Goal: Feedback & Contribution: Contribute content

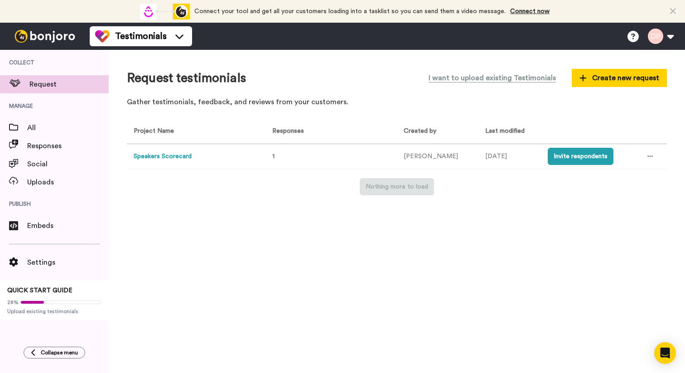
click at [140, 155] on button "Speakers Scorecard" at bounding box center [163, 157] width 58 height 10
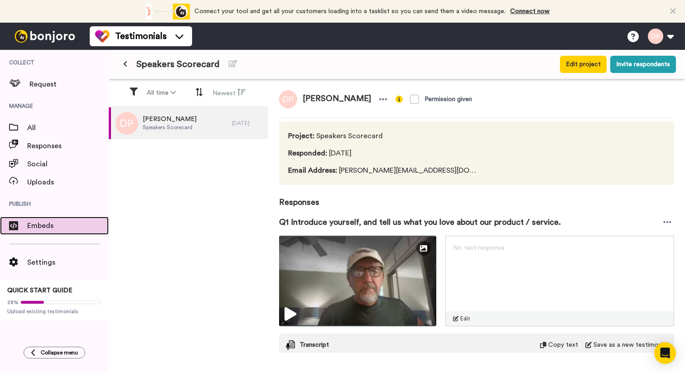
click at [39, 234] on div "Embeds" at bounding box center [54, 225] width 109 height 18
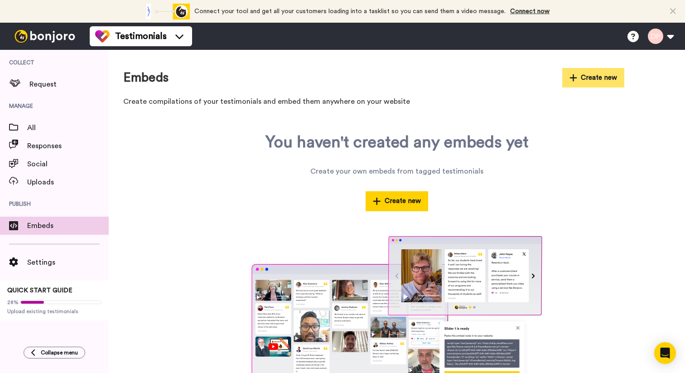
click at [590, 79] on button "Create new" at bounding box center [593, 77] width 62 height 19
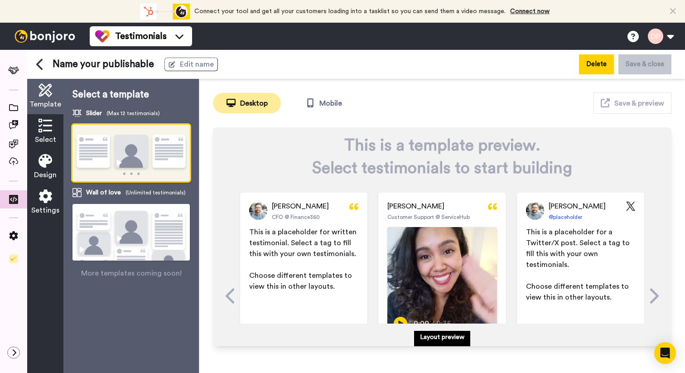
click at [590, 63] on button "Delete" at bounding box center [596, 63] width 35 height 19
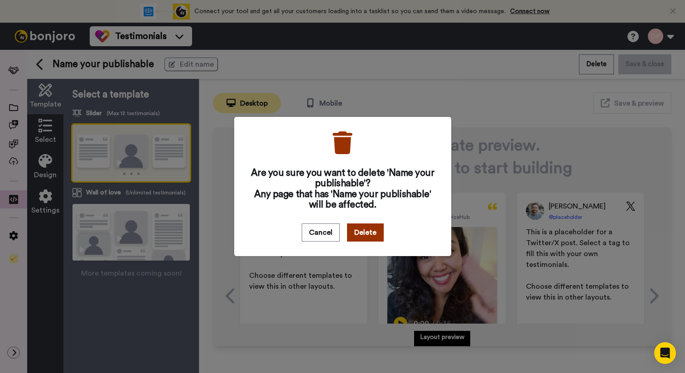
click at [354, 238] on button "Delete" at bounding box center [365, 232] width 37 height 18
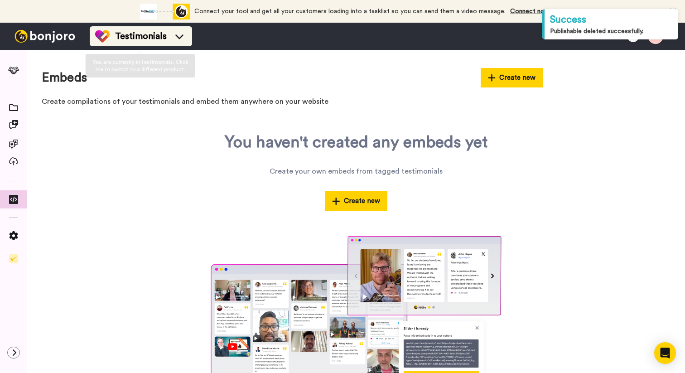
click at [132, 31] on span "Testimonials" at bounding box center [141, 36] width 52 height 13
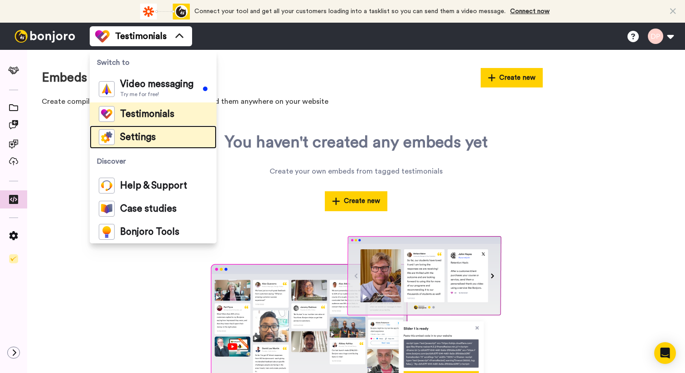
click at [137, 145] on li "Settings" at bounding box center [153, 136] width 127 height 23
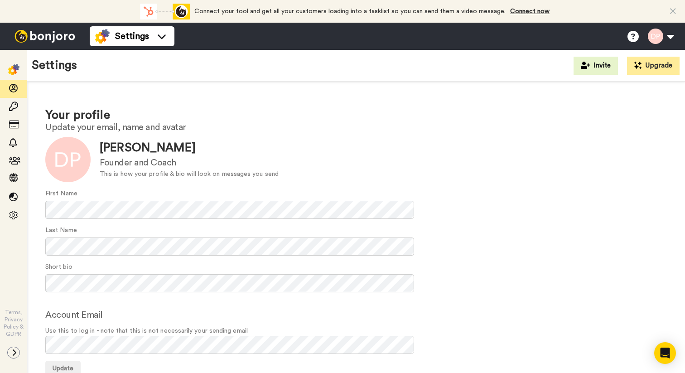
scroll to position [0, 0]
click at [56, 161] on div at bounding box center [67, 158] width 45 height 45
click at [82, 232] on div "Last Name" at bounding box center [355, 240] width 621 height 30
click at [120, 312] on div "Account Email Use this to log in - note that this is not necessarily your sendi…" at bounding box center [355, 331] width 621 height 46
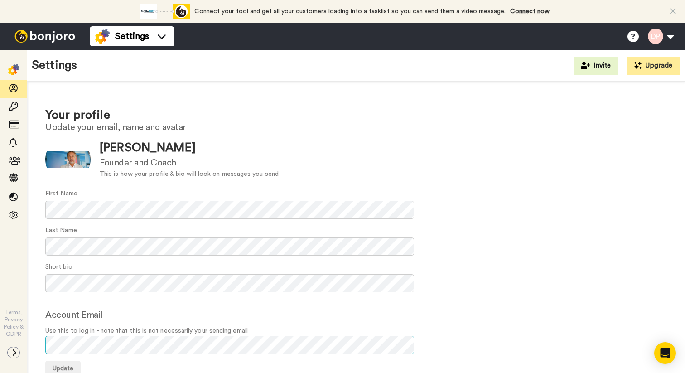
scroll to position [0, 0]
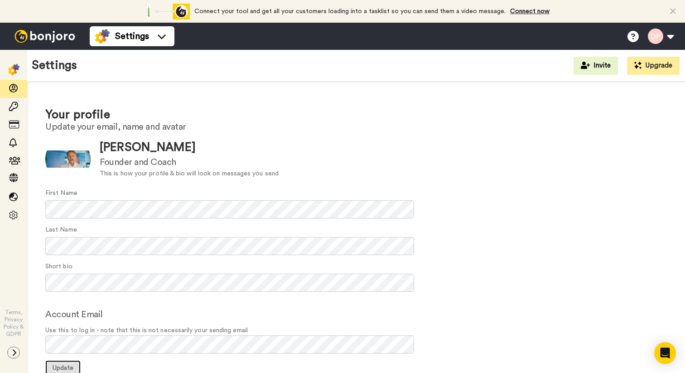
click at [64, 364] on span "Update" at bounding box center [63, 367] width 21 height 6
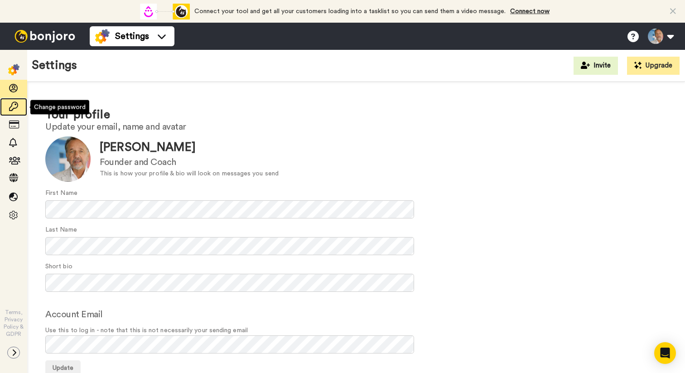
click at [18, 106] on span at bounding box center [13, 106] width 27 height 9
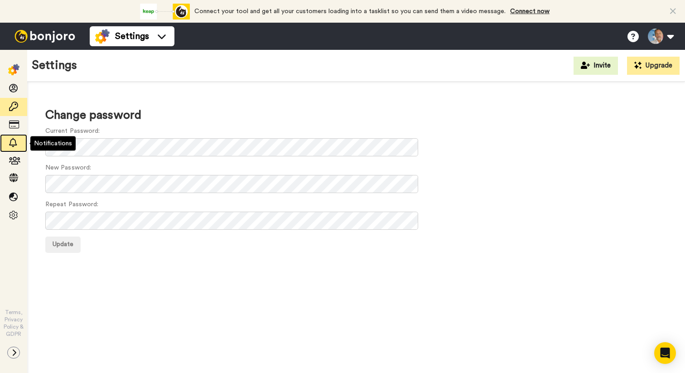
click at [13, 143] on icon at bounding box center [13, 142] width 9 height 9
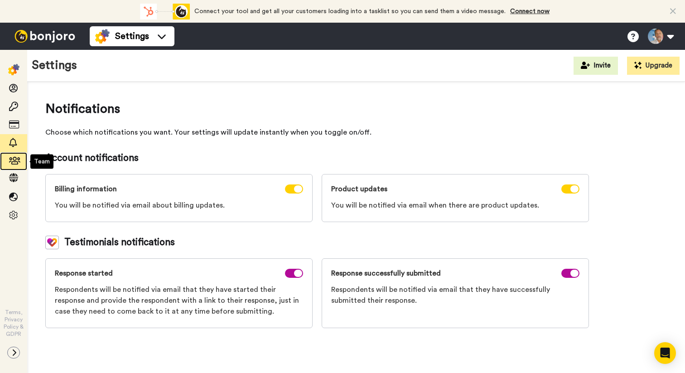
click at [13, 162] on icon at bounding box center [13, 160] width 9 height 9
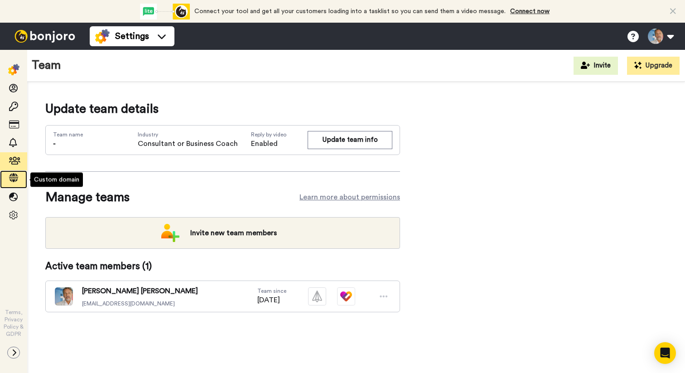
click at [16, 177] on icon at bounding box center [13, 177] width 9 height 9
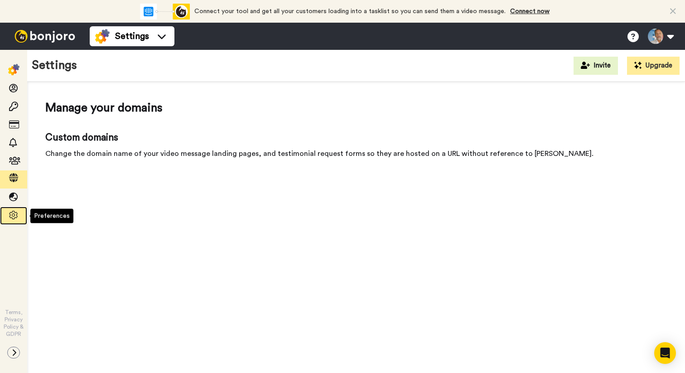
click at [13, 214] on icon at bounding box center [13, 215] width 9 height 9
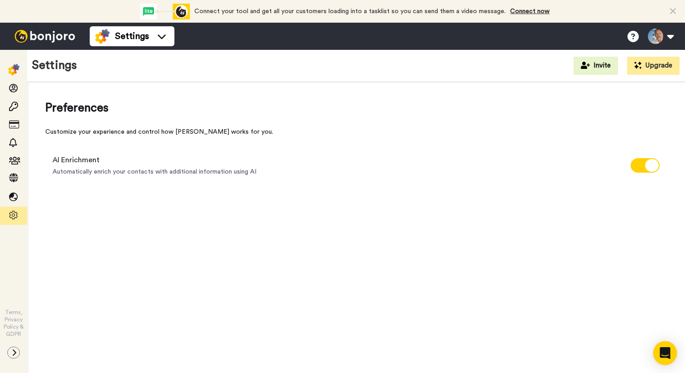
click at [664, 352] on icon "Open Intercom Messenger" at bounding box center [664, 353] width 10 height 12
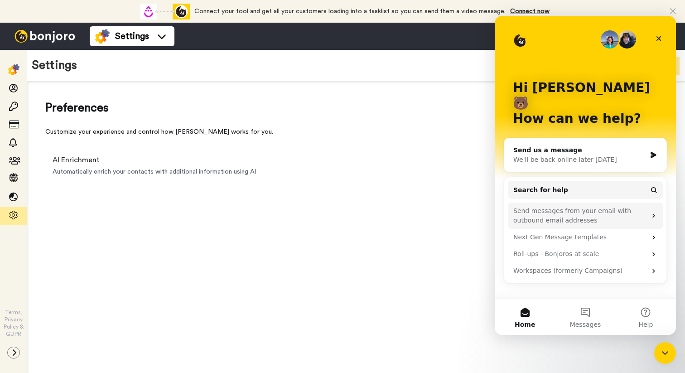
click at [526, 206] on div "Send messages from your email with outbound email addresses" at bounding box center [579, 215] width 133 height 19
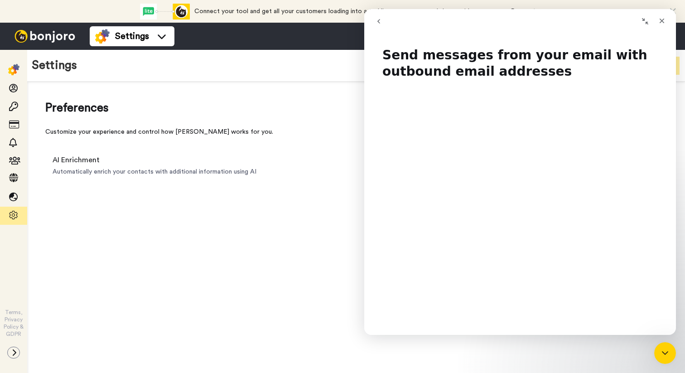
click at [353, 150] on div "AI Enrichment Automatically enrich your contacts with additional information us…" at bounding box center [355, 165] width 621 height 36
click at [329, 215] on div "Preferences Customize your experience and control how Bonjoro works for you. AI…" at bounding box center [355, 241] width 657 height 319
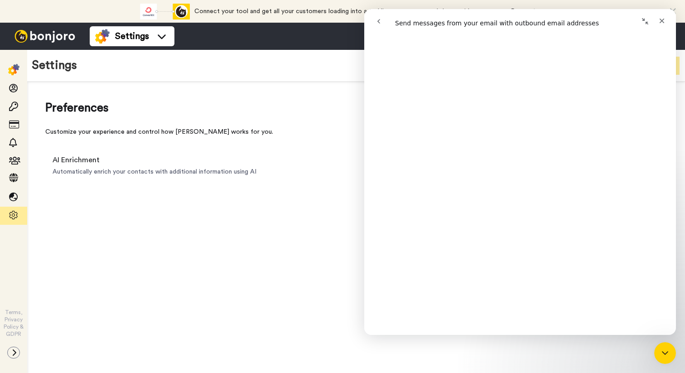
scroll to position [1822, 0]
click at [659, 17] on icon "Close" at bounding box center [661, 20] width 7 height 7
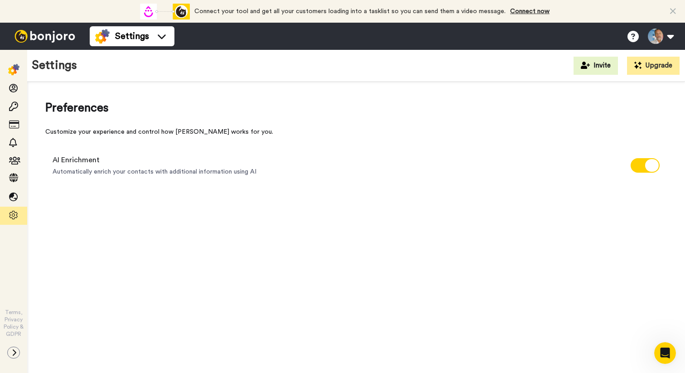
scroll to position [0, 0]
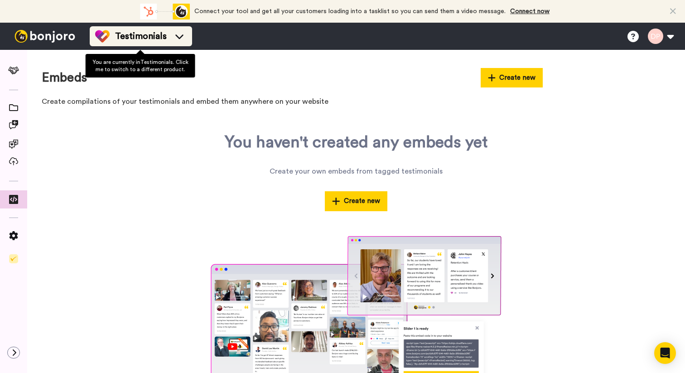
click at [177, 38] on icon at bounding box center [179, 36] width 14 height 9
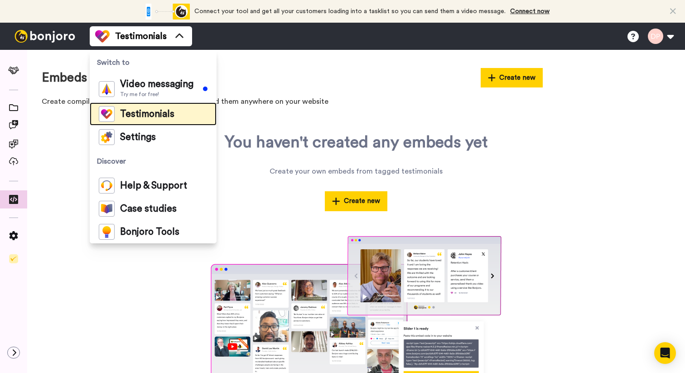
click at [144, 110] on span "Testimonials" at bounding box center [147, 114] width 54 height 9
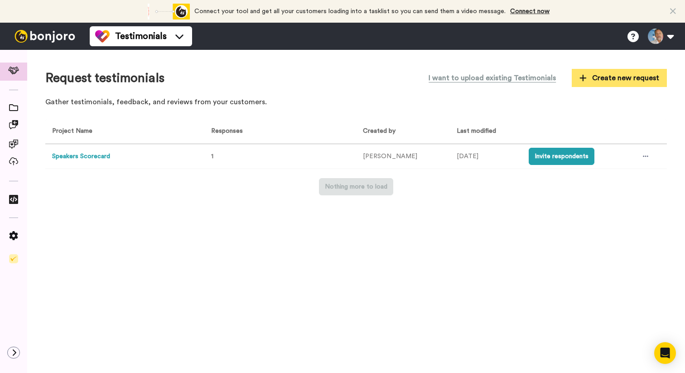
click at [613, 74] on span "Create new request" at bounding box center [619, 77] width 80 height 11
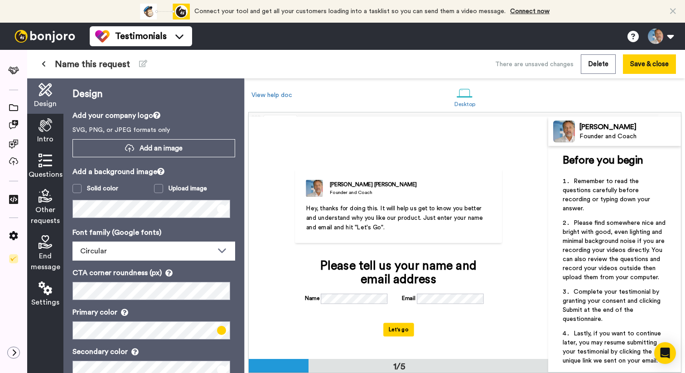
click at [517, 190] on div "Daniel Pennington Founder and Coach Hey, thanks for doing this. It will help us…" at bounding box center [398, 237] width 299 height 241
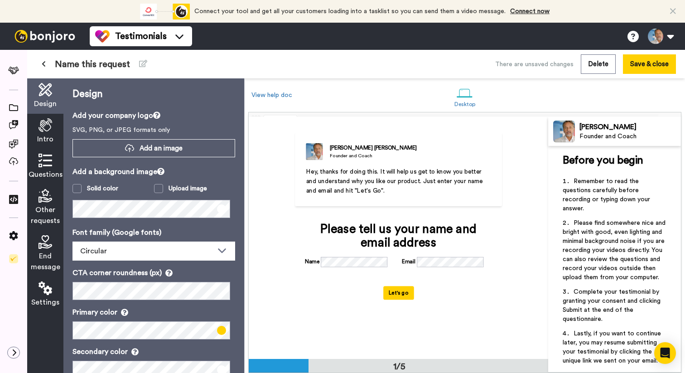
scroll to position [38, 0]
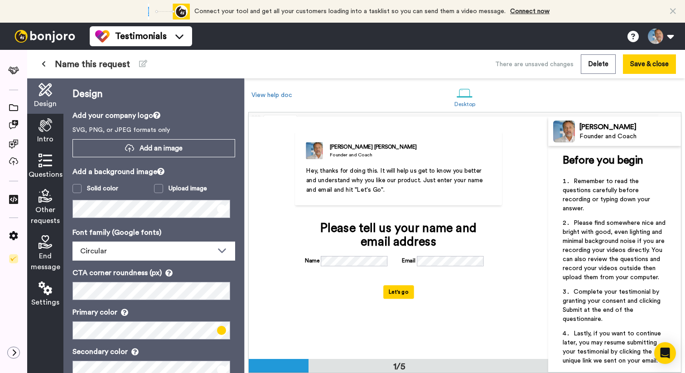
click at [385, 192] on p "Hey, thanks for doing this. It will help us get to know you better and understa…" at bounding box center [398, 180] width 185 height 29
click at [323, 179] on span "Hey, thanks for doing this. It will help us get to know you better and understa…" at bounding box center [395, 180] width 178 height 25
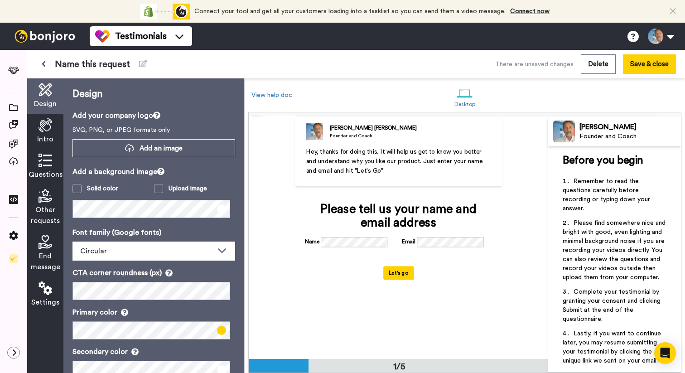
scroll to position [59, 0]
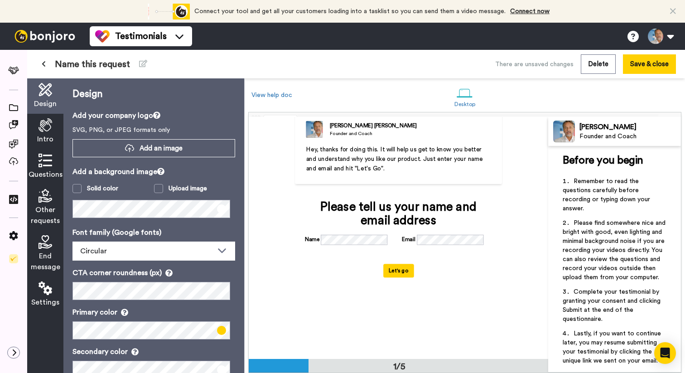
click at [344, 132] on div "Founder and Coach" at bounding box center [373, 133] width 87 height 7
drag, startPoint x: 370, startPoint y: 134, endPoint x: 351, endPoint y: 134, distance: 19.0
click at [351, 134] on div "Founder and Coach" at bounding box center [373, 133] width 87 height 7
click at [357, 181] on div "Hey, thanks for doing this. It will help us get to know you better and understa…" at bounding box center [398, 171] width 185 height 53
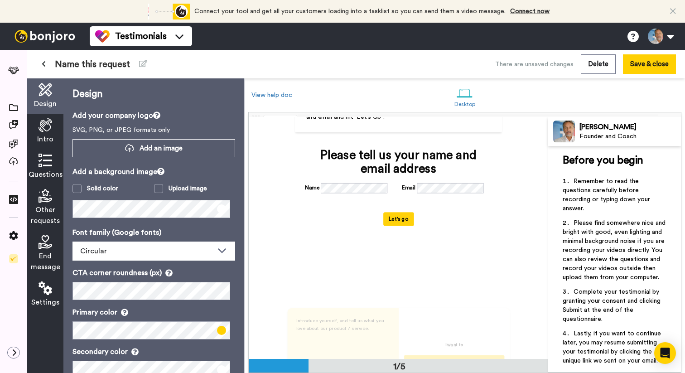
scroll to position [0, 0]
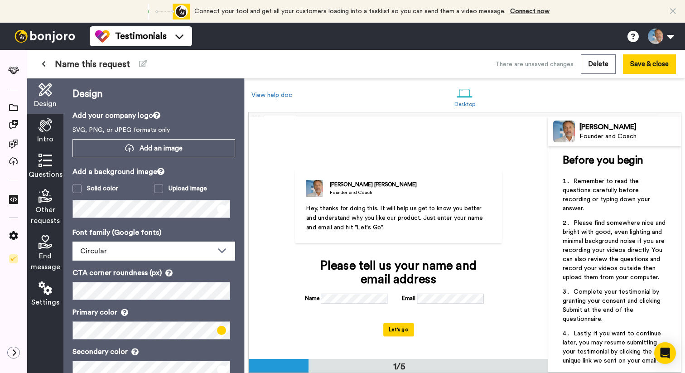
click at [507, 171] on div "Daniel Pennington Founder and Coach Hey, thanks for doing this. It will help us…" at bounding box center [398, 237] width 299 height 241
click at [421, 207] on span "Hey, thanks for doing this. It will help us get to know you better and understa…" at bounding box center [395, 217] width 178 height 25
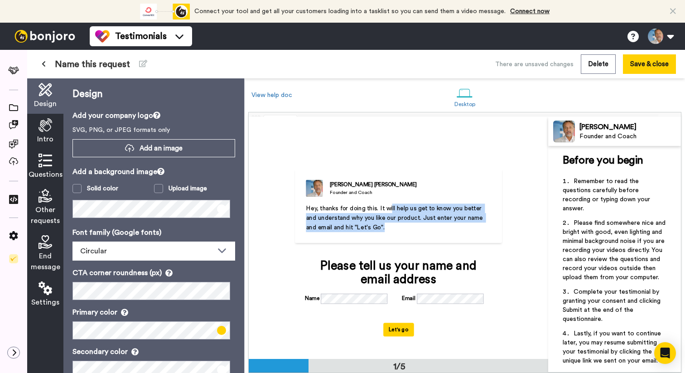
drag, startPoint x: 382, startPoint y: 227, endPoint x: 389, endPoint y: 208, distance: 19.9
click at [389, 208] on span "Hey, thanks for doing this. It will help us get to know you better and understa…" at bounding box center [395, 217] width 178 height 25
click at [15, 129] on icon at bounding box center [13, 124] width 9 height 9
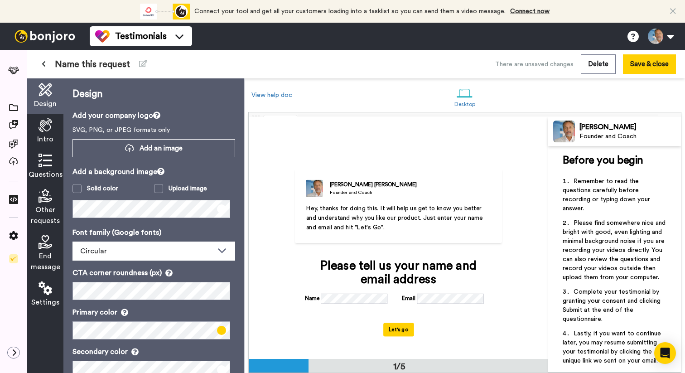
click at [47, 122] on icon at bounding box center [45, 125] width 14 height 14
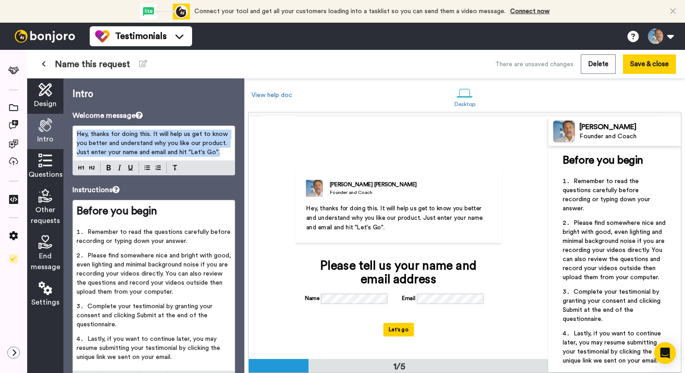
drag, startPoint x: 223, startPoint y: 153, endPoint x: 74, endPoint y: 131, distance: 150.6
click at [74, 131] on div "Hey, thanks for doing this. It will help us get to know you better and understa…" at bounding box center [154, 143] width 162 height 34
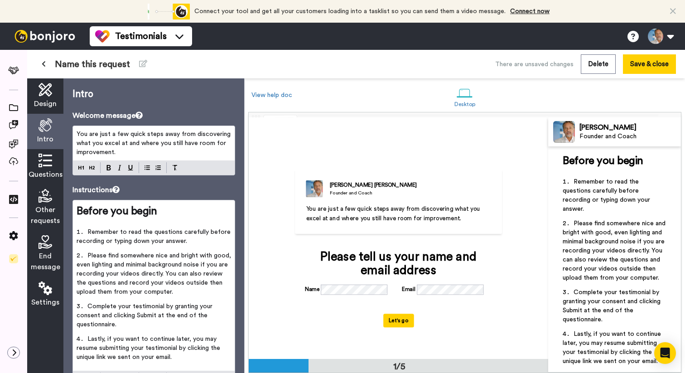
click at [177, 152] on p "You are just a few quick steps away from discovering what you excel at and wher…" at bounding box center [154, 142] width 154 height 27
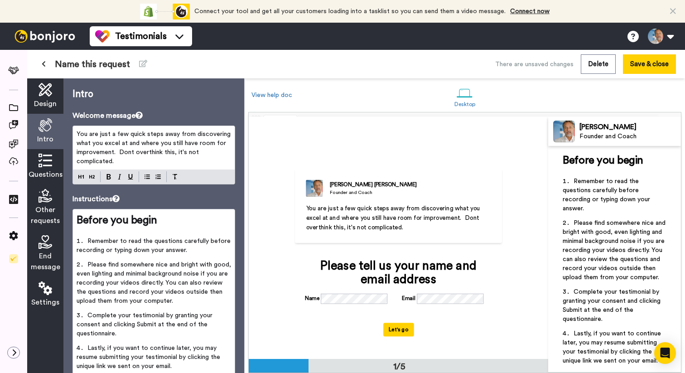
click at [0, 0] on div "Don't" at bounding box center [0, 0] width 0 height 0
click at [0, 0] on div "improvement." at bounding box center [0, 0] width 0 height 0
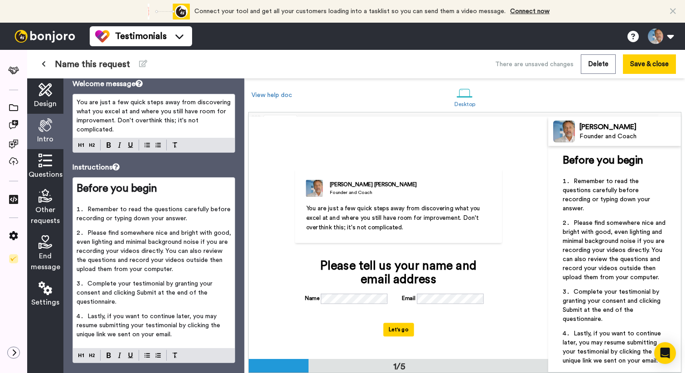
scroll to position [49, 0]
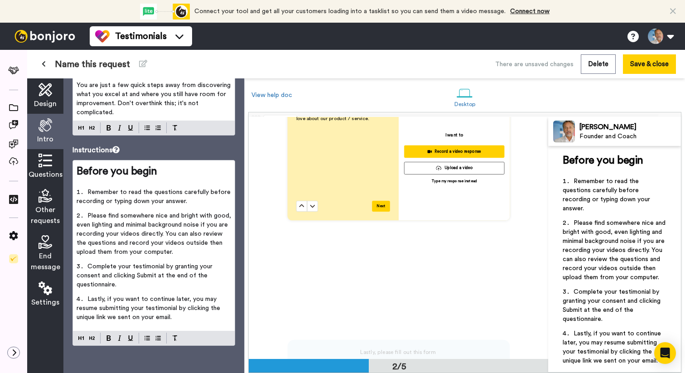
click at [328, 187] on div "Introduce yourself, and tell us what you love about our product / service." at bounding box center [343, 154] width 94 height 94
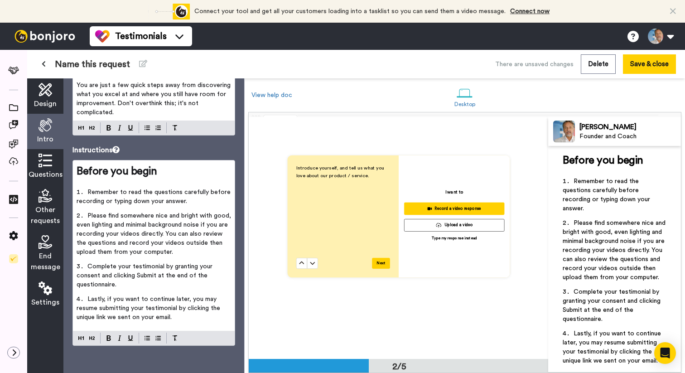
scroll to position [258, 0]
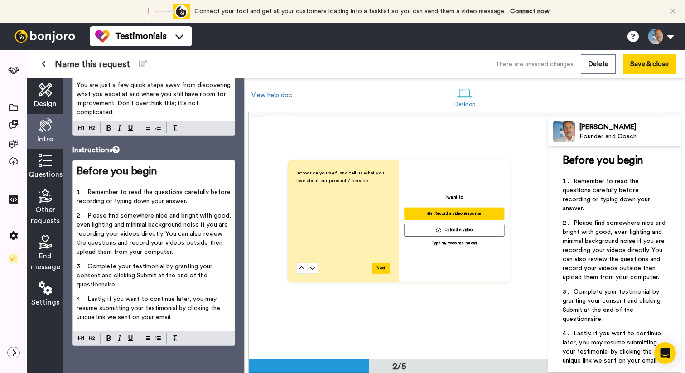
click at [368, 177] on p "Introduce yourself, and tell us what you love about our product / service." at bounding box center [343, 176] width 94 height 15
click at [366, 180] on p "Introduce yourself, and tell us what you love about our product / service." at bounding box center [343, 176] width 94 height 15
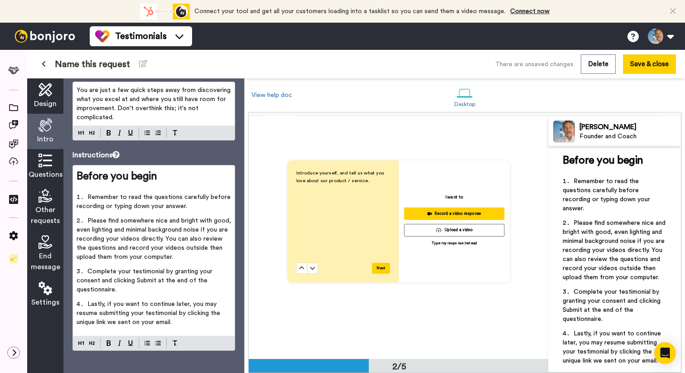
scroll to position [49, 0]
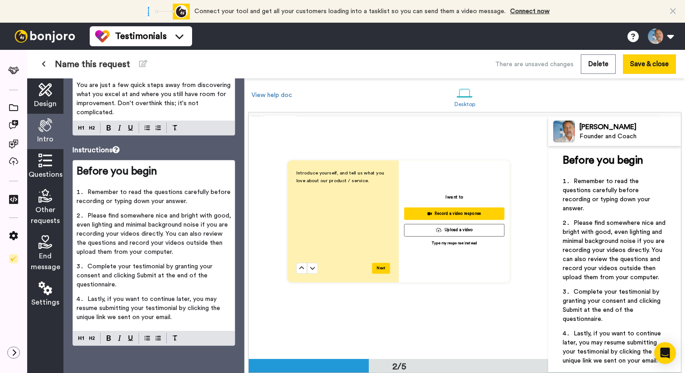
click at [40, 257] on span "End message" at bounding box center [45, 261] width 29 height 22
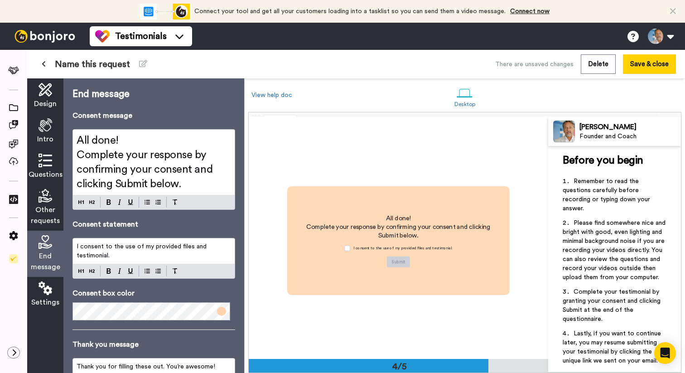
scroll to position [724, 0]
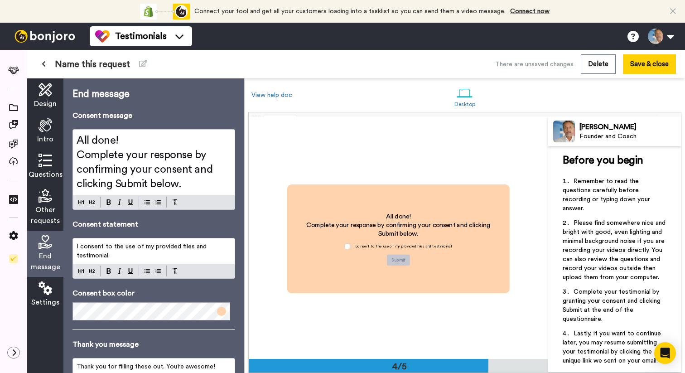
click at [114, 256] on p "I consent to the use of my provided files and testimonial." at bounding box center [154, 251] width 154 height 18
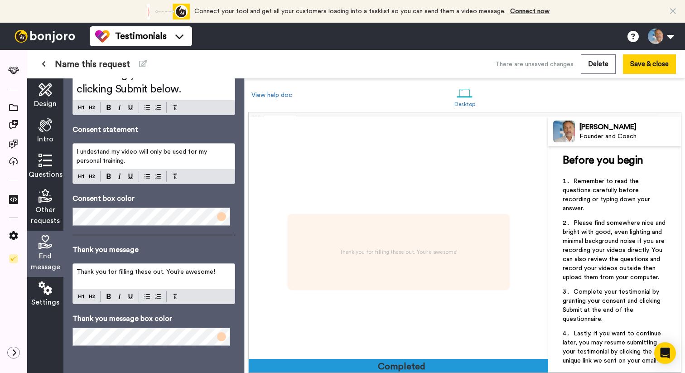
scroll to position [964, 0]
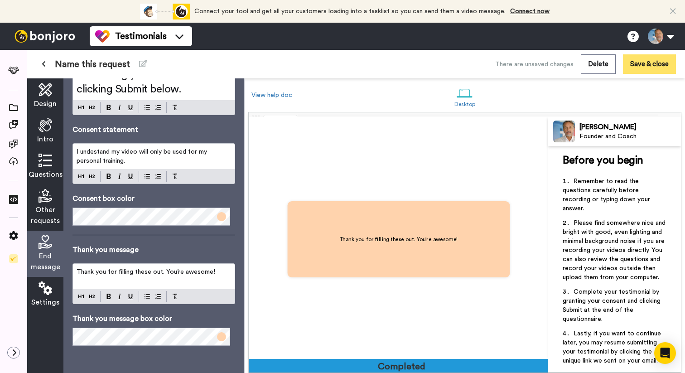
click at [653, 67] on button "Save & close" at bounding box center [649, 63] width 53 height 19
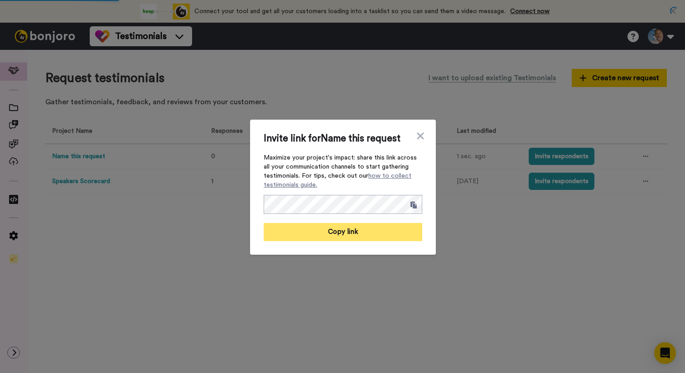
click at [348, 234] on button "Copy link" at bounding box center [343, 232] width 158 height 18
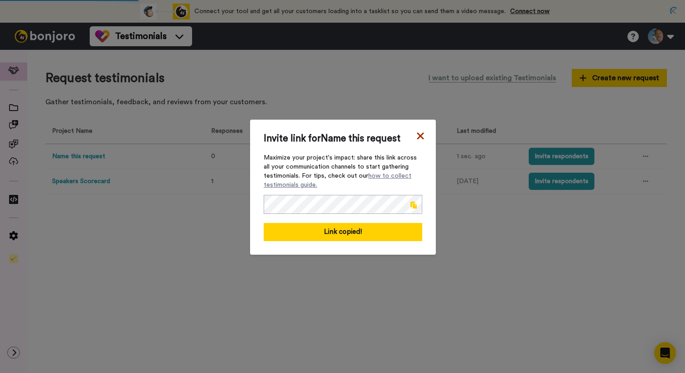
click at [418, 132] on icon at bounding box center [420, 135] width 9 height 11
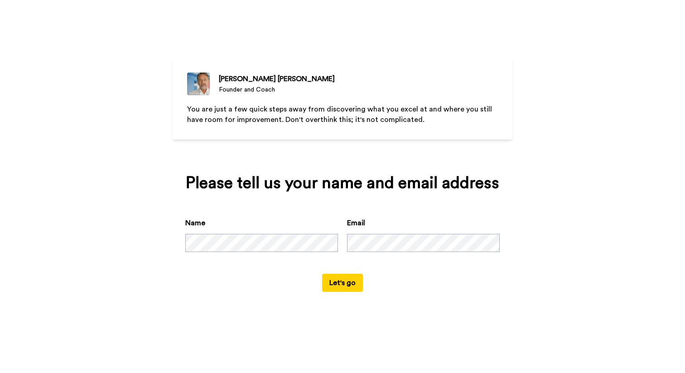
click at [343, 280] on button "Let's go" at bounding box center [342, 282] width 41 height 18
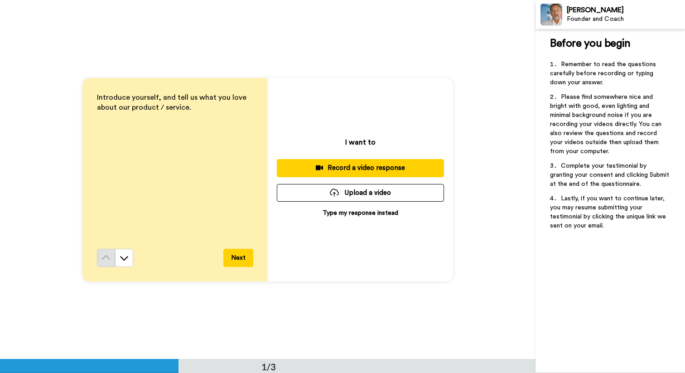
click at [337, 169] on div "Record a video response" at bounding box center [360, 168] width 153 height 10
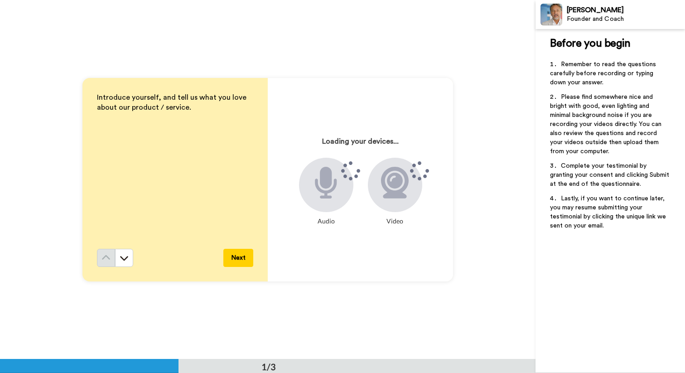
click at [235, 259] on button "Next" at bounding box center [238, 258] width 30 height 18
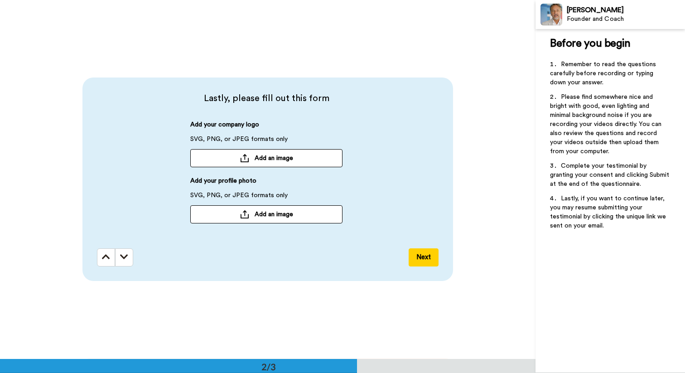
scroll to position [369, 0]
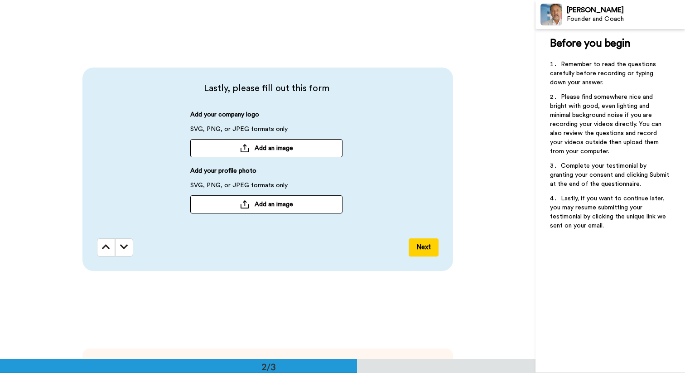
click at [415, 247] on button "Next" at bounding box center [423, 247] width 30 height 18
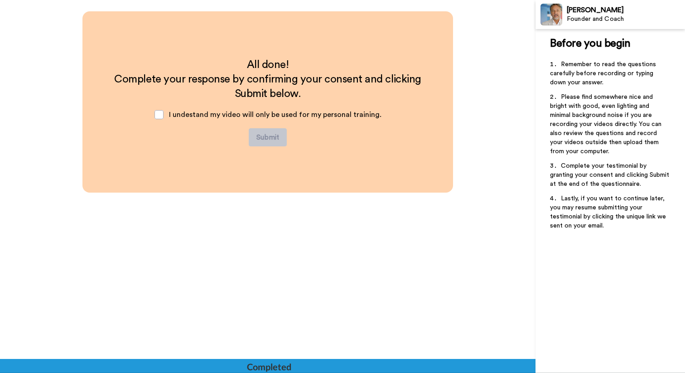
scroll to position [707, 0]
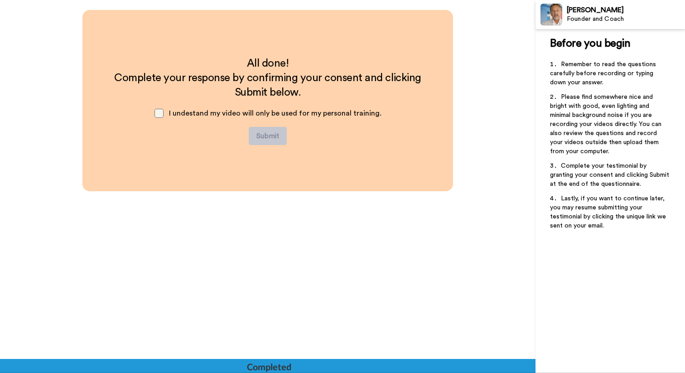
click at [157, 114] on span at bounding box center [158, 113] width 9 height 9
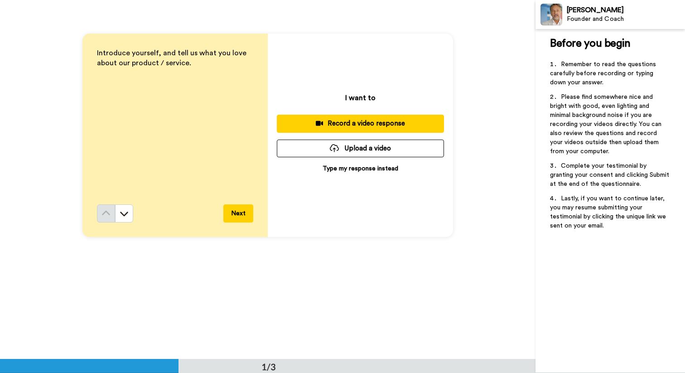
scroll to position [43, 0]
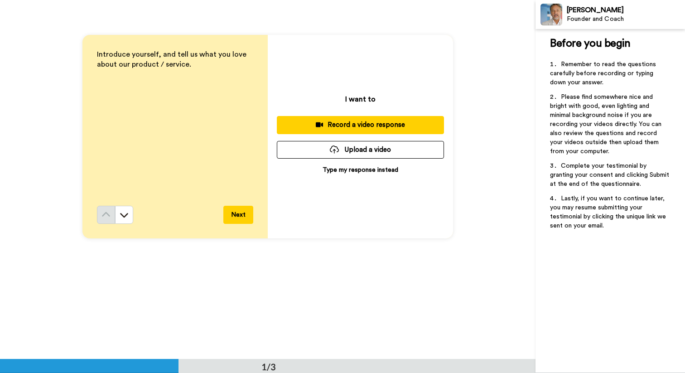
click at [325, 124] on div "Record a video response" at bounding box center [360, 125] width 153 height 10
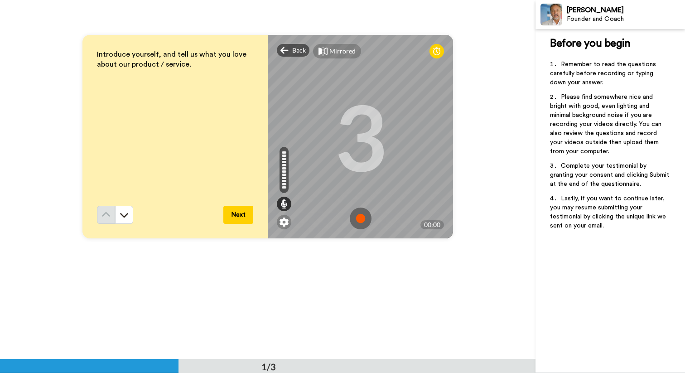
click at [359, 220] on img at bounding box center [361, 218] width 22 height 22
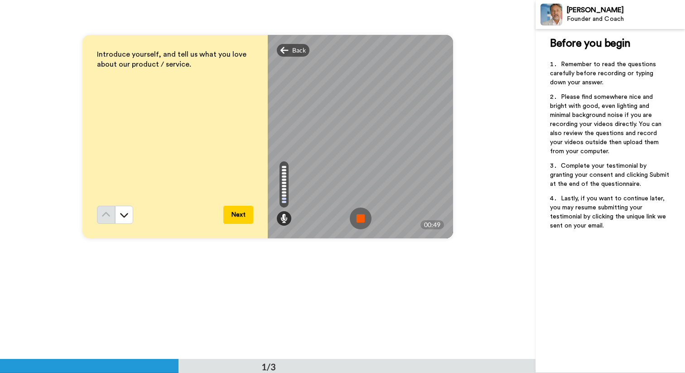
click at [359, 220] on img at bounding box center [361, 218] width 22 height 22
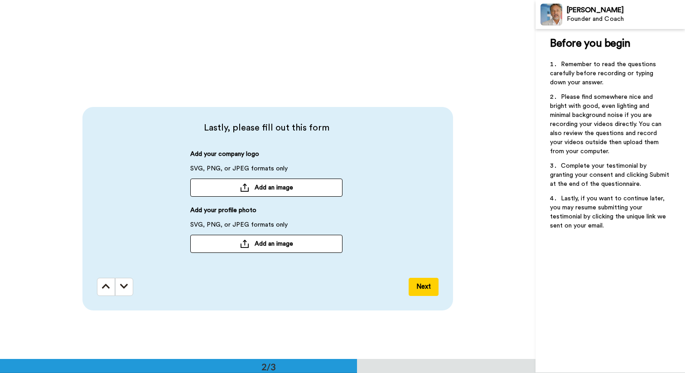
scroll to position [336, 0]
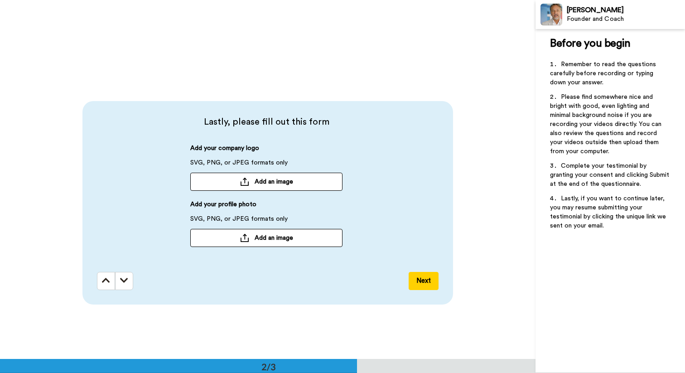
click at [427, 283] on button "Next" at bounding box center [423, 281] width 30 height 18
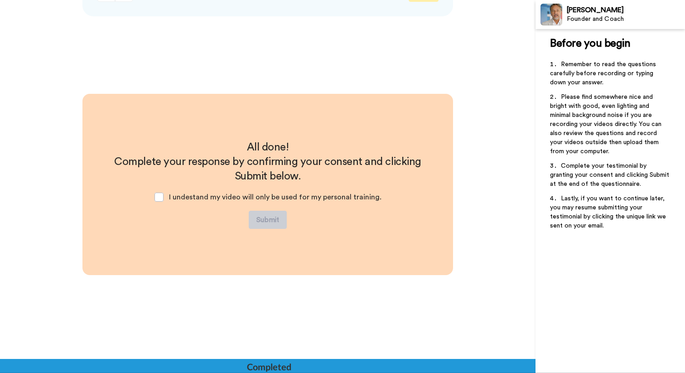
scroll to position [629, 0]
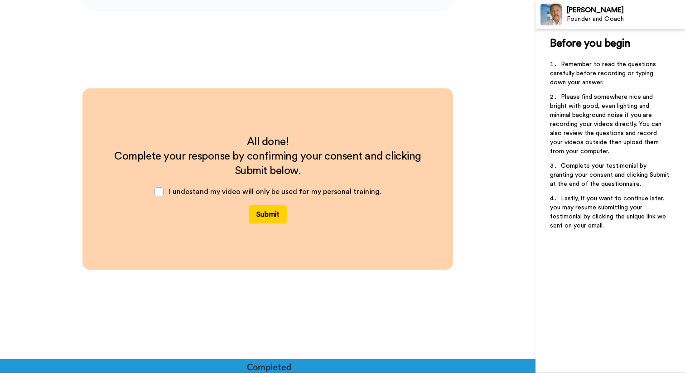
click at [271, 211] on button "Submit" at bounding box center [268, 214] width 38 height 18
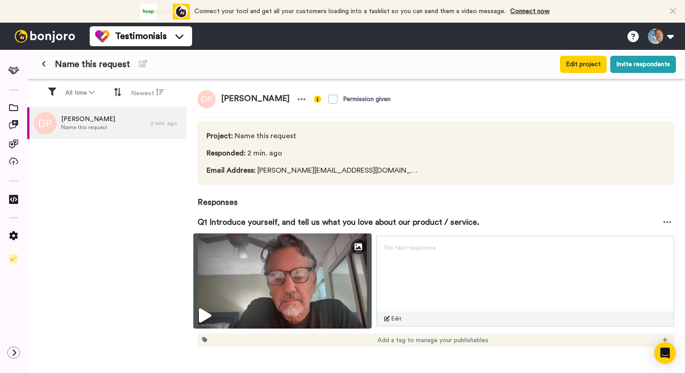
click at [204, 317] on icon at bounding box center [205, 315] width 12 height 14
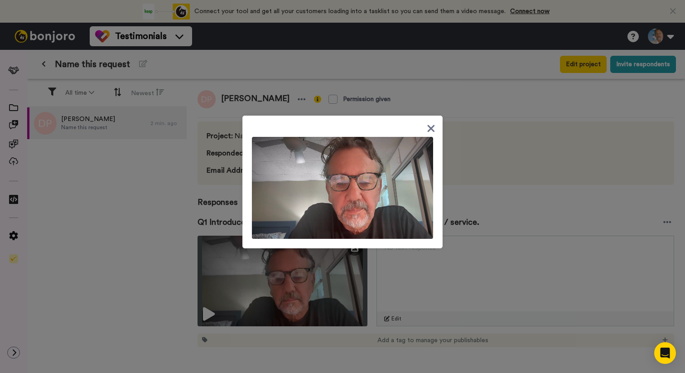
click at [428, 128] on icon at bounding box center [430, 128] width 7 height 7
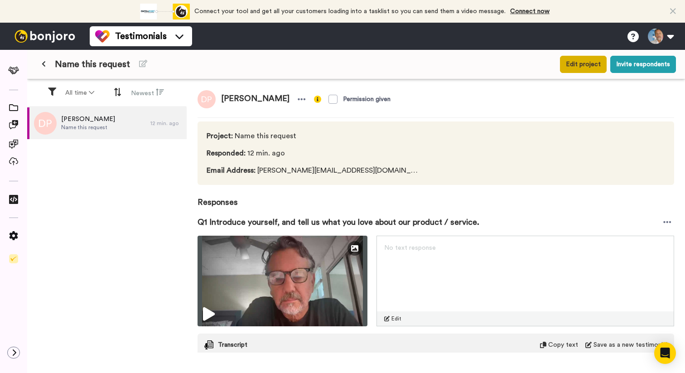
click at [575, 67] on button "Edit project" at bounding box center [583, 64] width 47 height 17
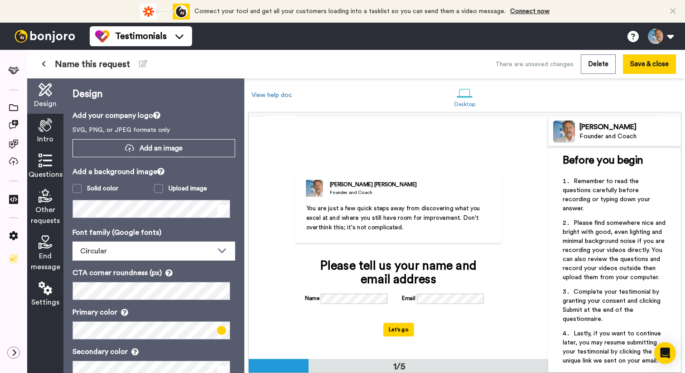
click at [488, 187] on div "[PERSON_NAME] Founder and Coach You are just a few quick steps away from discov…" at bounding box center [398, 206] width 206 height 74
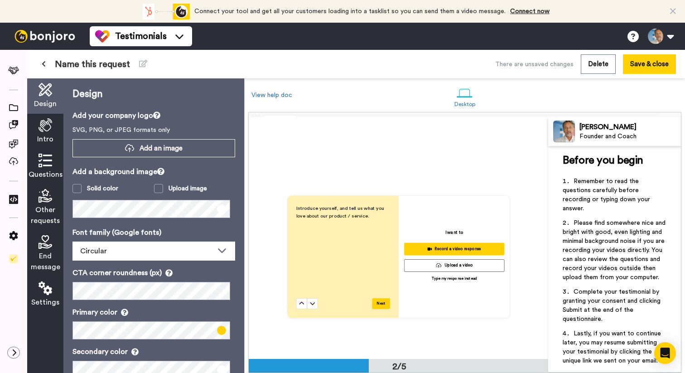
scroll to position [224, 0]
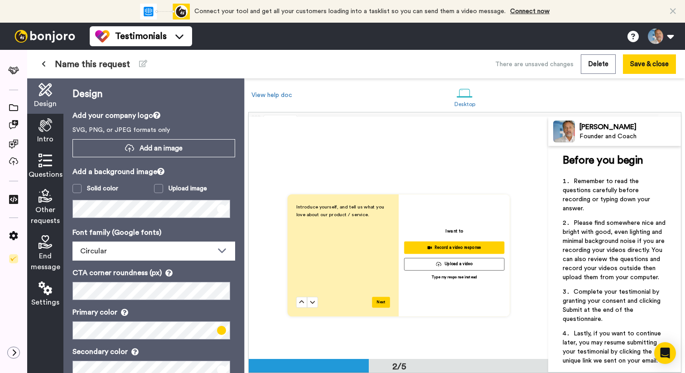
click at [348, 214] on span "Introduce yourself, and tell us what you love about our product / service." at bounding box center [340, 210] width 89 height 13
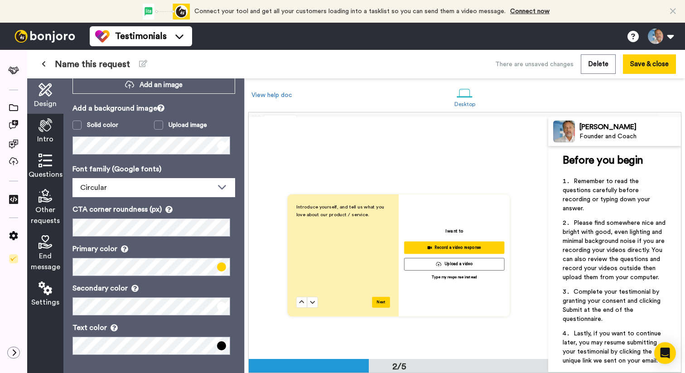
scroll to position [0, 0]
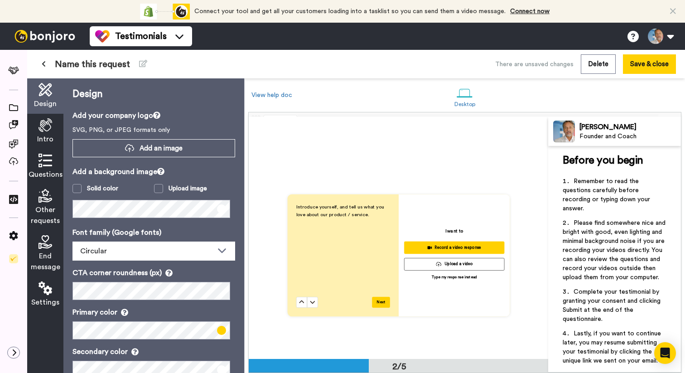
click at [44, 136] on span "Intro" at bounding box center [45, 139] width 16 height 11
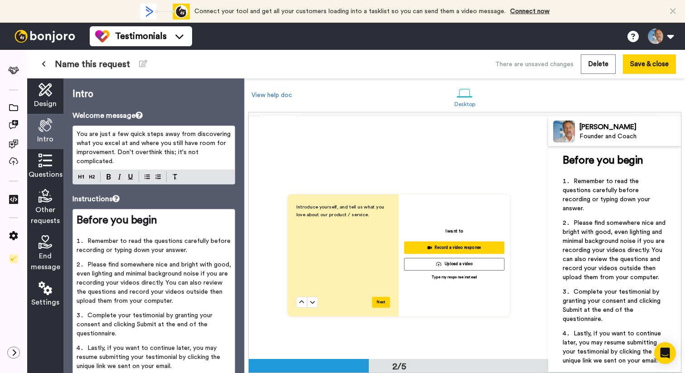
scroll to position [49, 0]
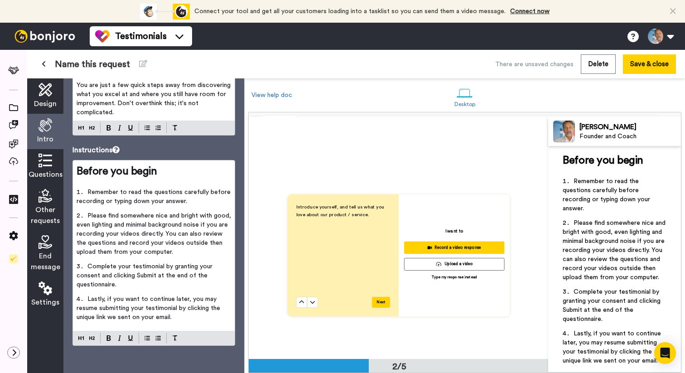
click at [43, 170] on span "Questions" at bounding box center [46, 174] width 34 height 11
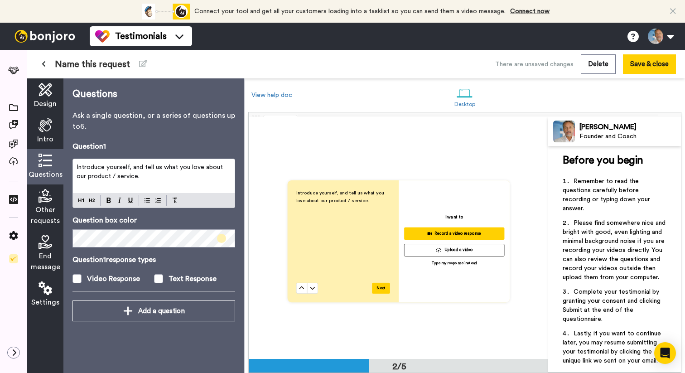
scroll to position [241, 0]
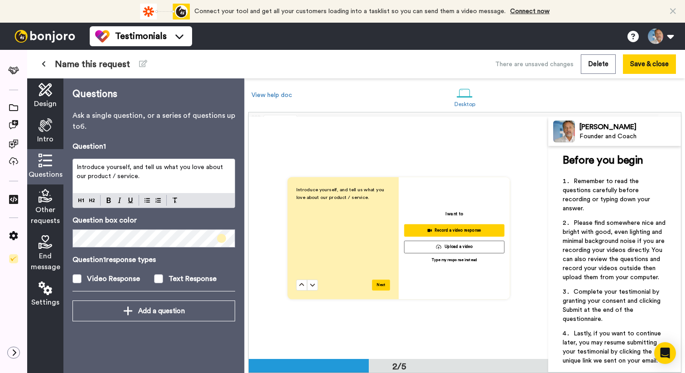
click at [135, 177] on p "Introduce yourself, and tell us what you love about our product / service." at bounding box center [154, 172] width 154 height 18
drag, startPoint x: 135, startPoint y: 177, endPoint x: 72, endPoint y: 160, distance: 65.8
click at [72, 160] on div "Questions Ask a single question, or a series of questions up to 6 . Question 1 …" at bounding box center [153, 225] width 181 height 294
click at [77, 278] on span at bounding box center [76, 278] width 9 height 9
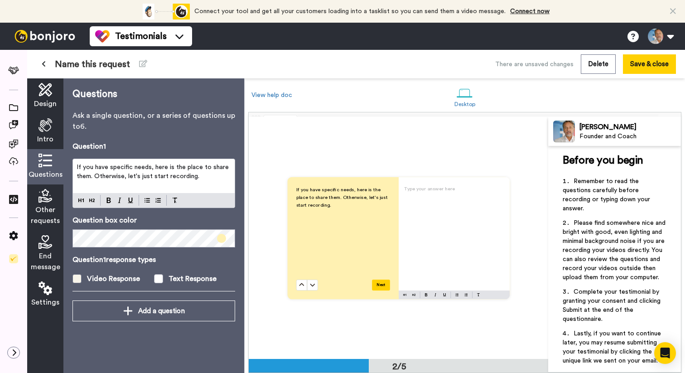
click at [77, 278] on span at bounding box center [76, 278] width 9 height 9
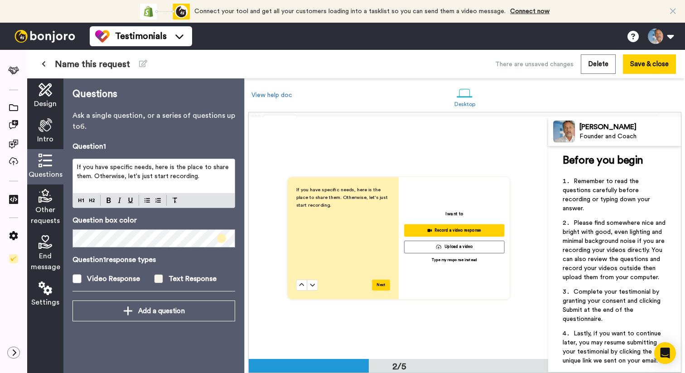
click at [160, 278] on span at bounding box center [158, 278] width 9 height 9
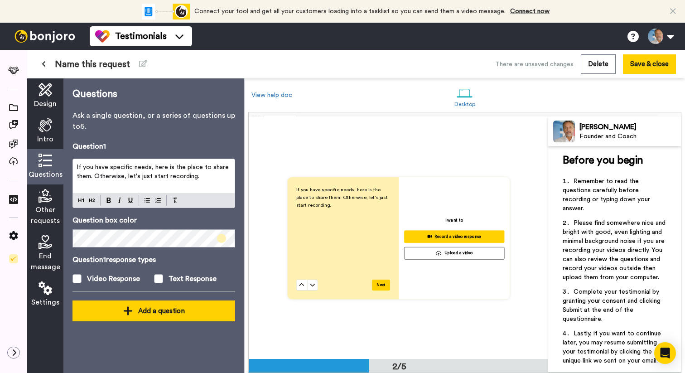
click at [167, 314] on div "Add a question" at bounding box center [154, 310] width 148 height 11
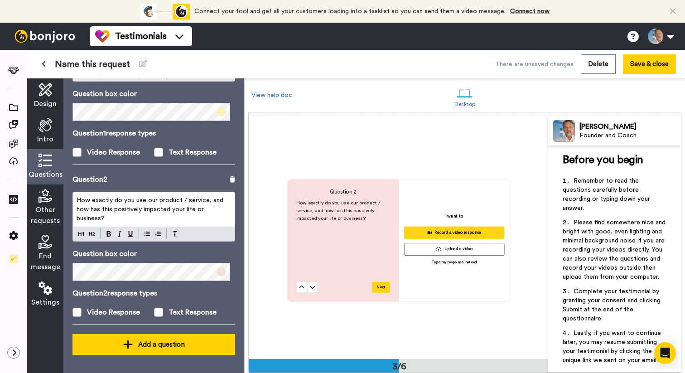
scroll to position [483, 0]
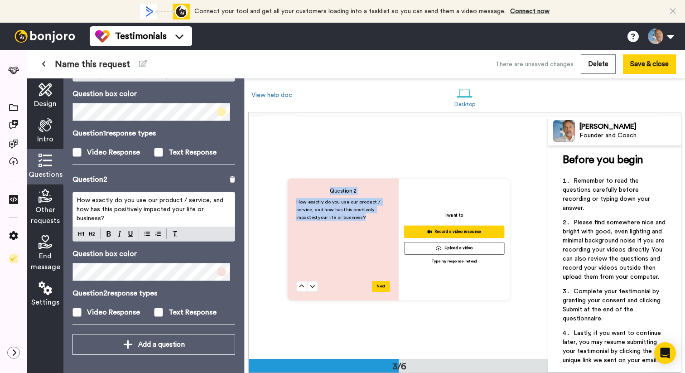
drag, startPoint x: 363, startPoint y: 215, endPoint x: 290, endPoint y: 193, distance: 76.1
click at [290, 193] on div "Question 2 How exactly do you use our product / service, and how has this posit…" at bounding box center [342, 239] width 111 height 122
click at [366, 147] on div "Question 2 How exactly do you use our product / service, and how has this posit…" at bounding box center [398, 239] width 299 height 242
click at [192, 312] on div "Text Response" at bounding box center [192, 312] width 48 height 11
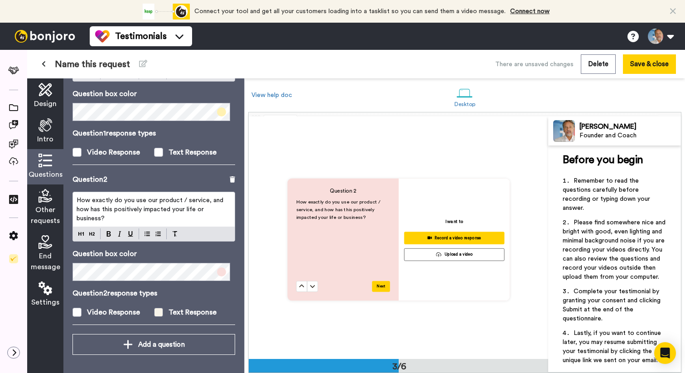
click at [171, 311] on div "Text Response" at bounding box center [192, 312] width 48 height 11
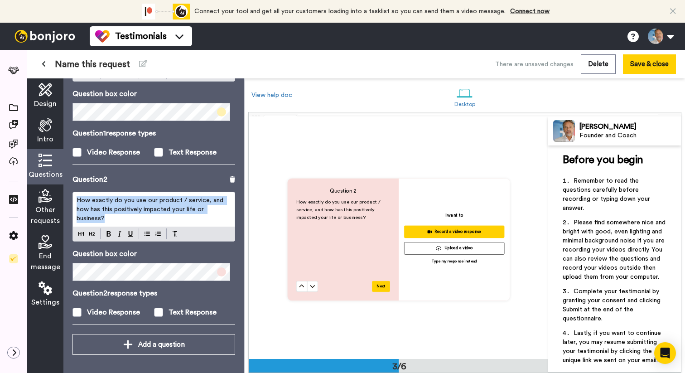
drag, startPoint x: 118, startPoint y: 219, endPoint x: 77, endPoint y: 197, distance: 46.6
click at [77, 197] on p "How exactly do you use our product / service, and how has this positively impac…" at bounding box center [154, 209] width 154 height 27
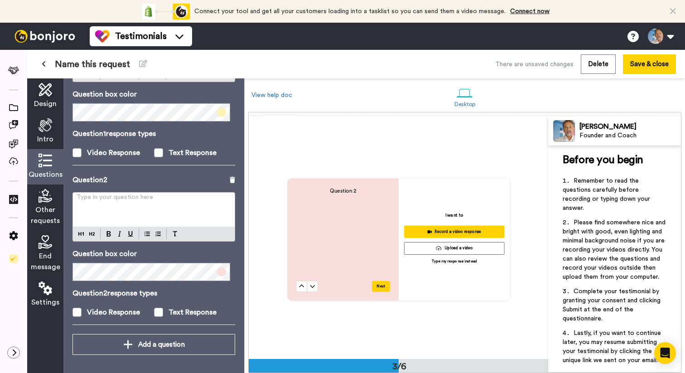
scroll to position [126, 0]
click at [158, 310] on span at bounding box center [158, 311] width 9 height 9
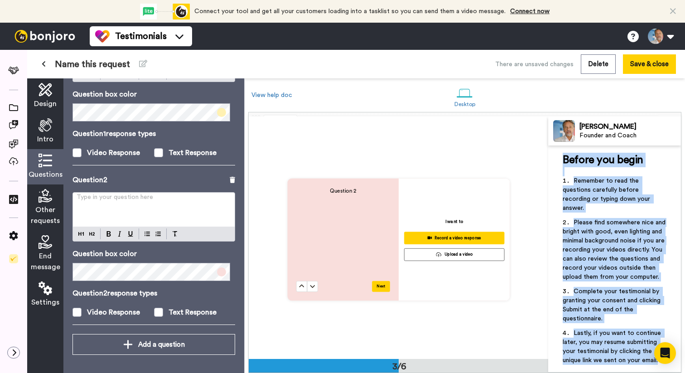
drag, startPoint x: 564, startPoint y: 161, endPoint x: 644, endPoint y: 369, distance: 223.2
click at [644, 369] on div "Before you begin ﻿ Remember to read the questions carefully before recording or…" at bounding box center [614, 258] width 133 height 227
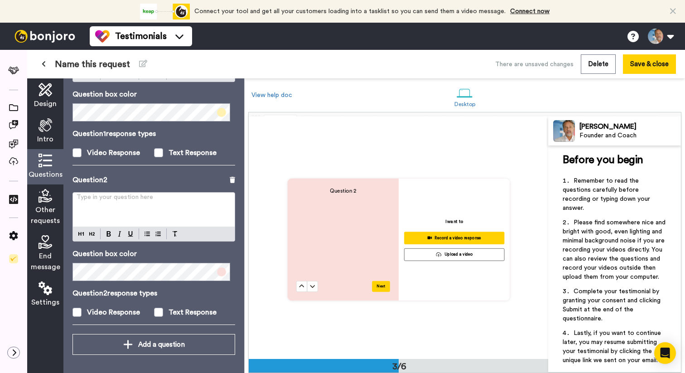
click at [44, 212] on span "Other requests" at bounding box center [45, 215] width 29 height 22
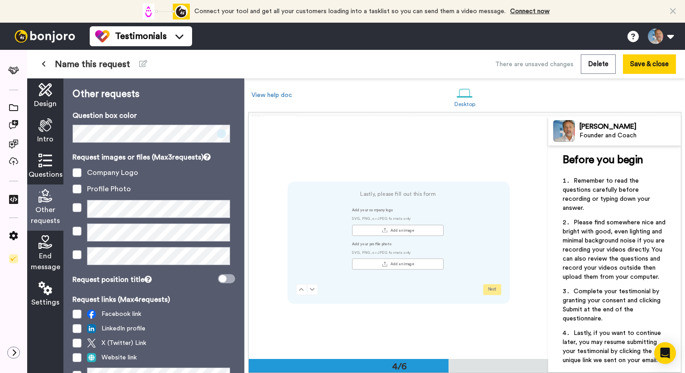
scroll to position [726, 0]
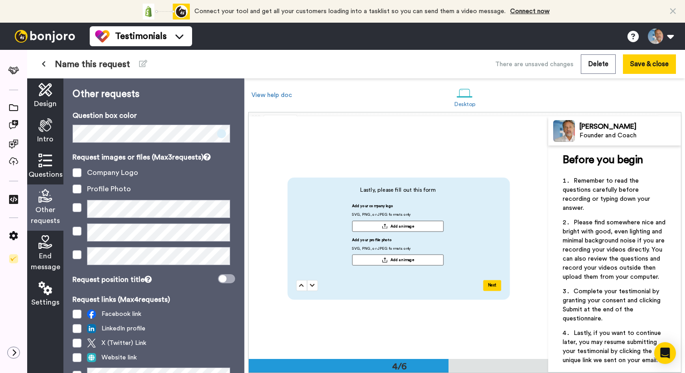
click at [46, 247] on icon at bounding box center [45, 242] width 14 height 14
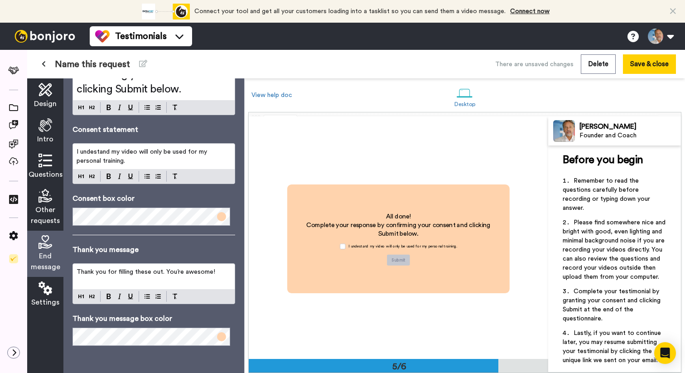
scroll to position [0, 0]
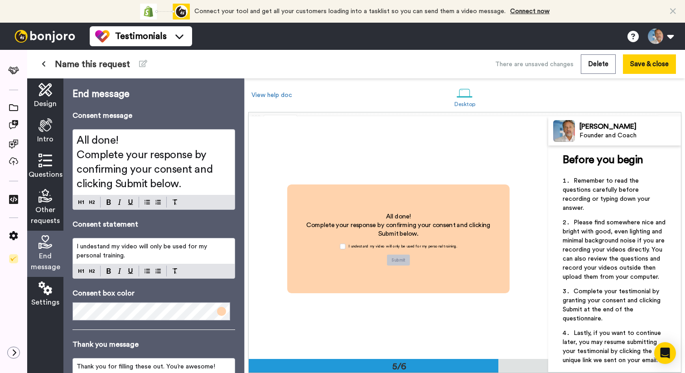
click at [53, 97] on div "Design" at bounding box center [45, 95] width 36 height 35
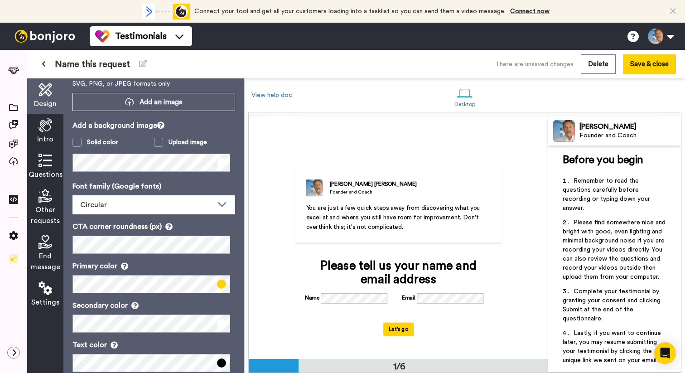
scroll to position [63, 0]
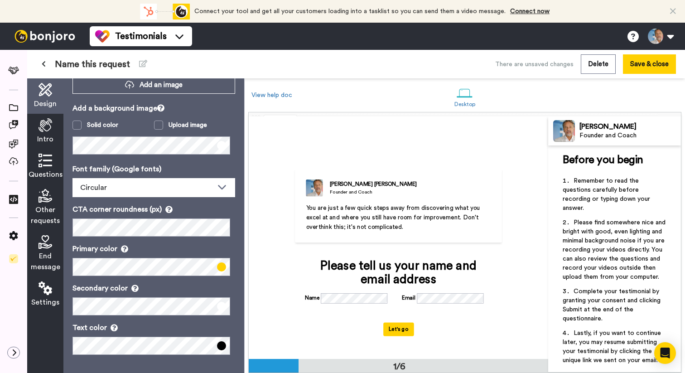
click at [47, 152] on div "Questions" at bounding box center [45, 166] width 36 height 35
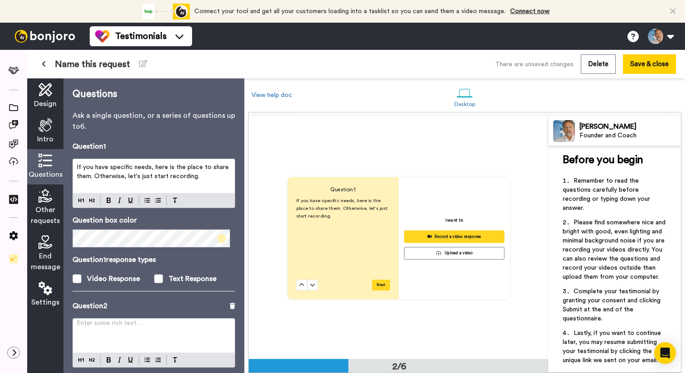
scroll to position [242, 0]
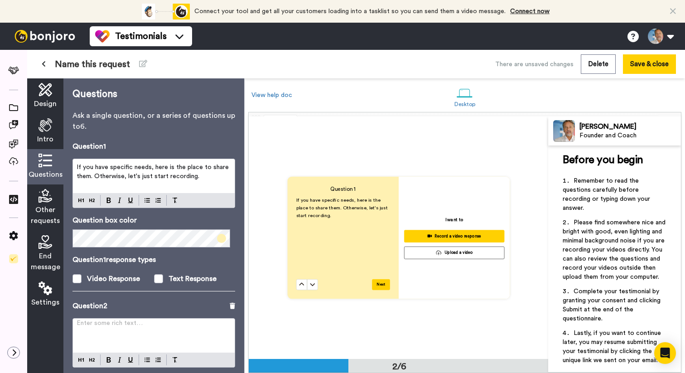
click at [43, 195] on icon at bounding box center [45, 196] width 14 height 14
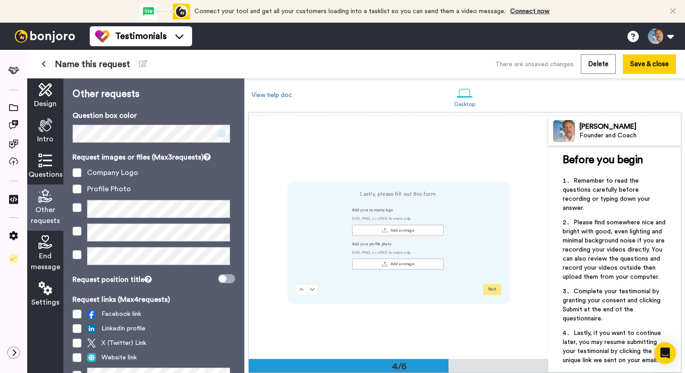
scroll to position [726, 0]
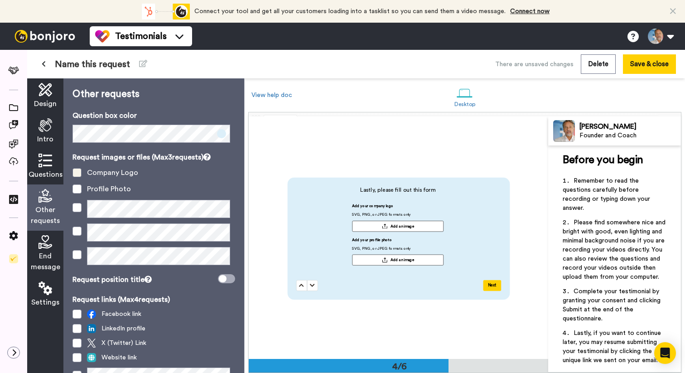
click at [76, 171] on span at bounding box center [76, 172] width 9 height 9
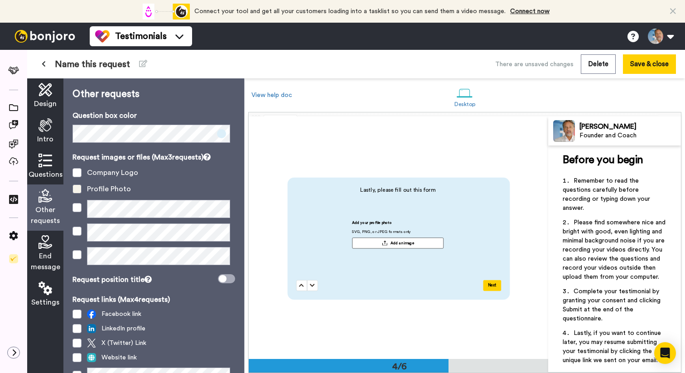
click at [77, 190] on span at bounding box center [76, 188] width 9 height 9
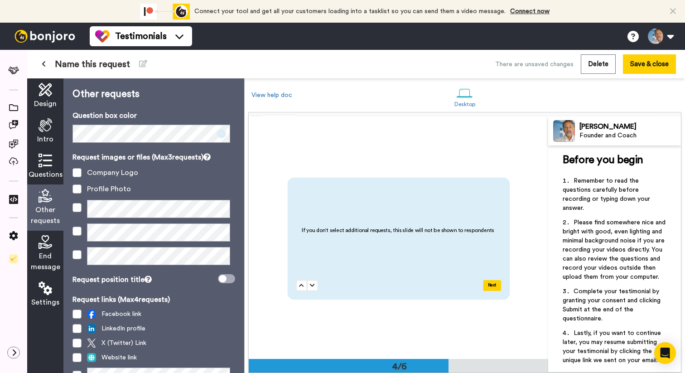
click at [49, 250] on span "End message" at bounding box center [45, 261] width 29 height 22
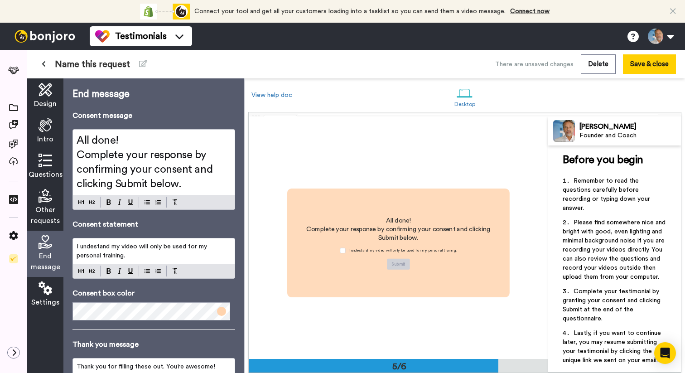
scroll to position [968, 0]
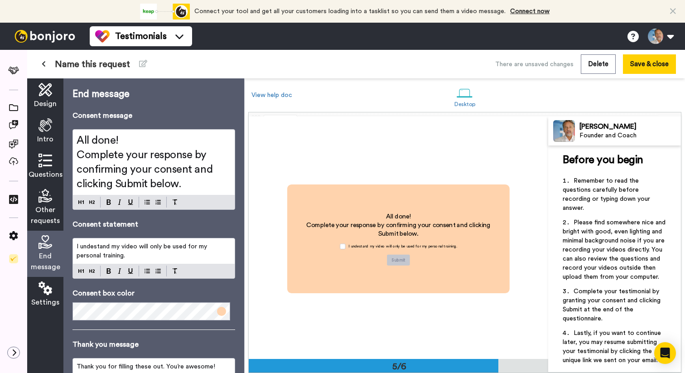
click at [42, 89] on icon at bounding box center [45, 90] width 14 height 14
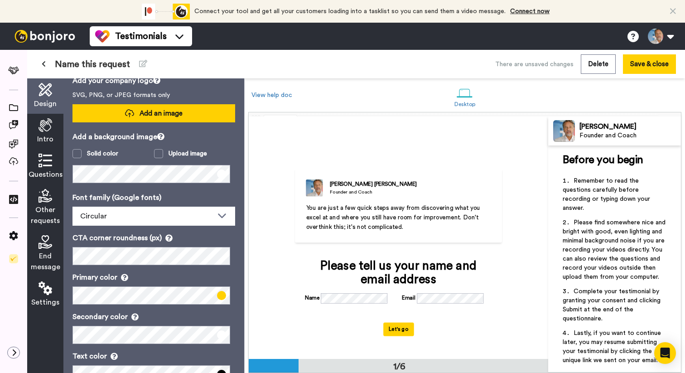
scroll to position [63, 0]
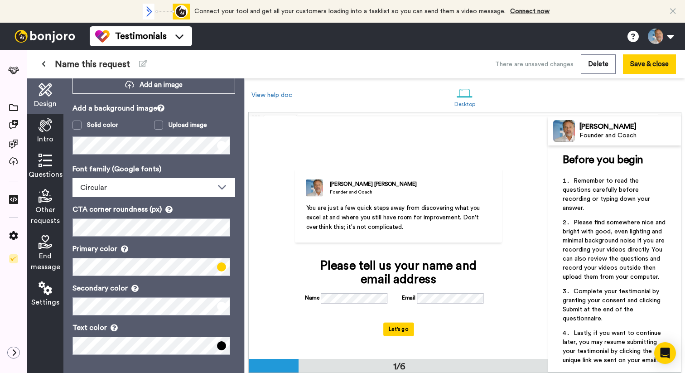
click at [39, 134] on span "Intro" at bounding box center [45, 139] width 16 height 11
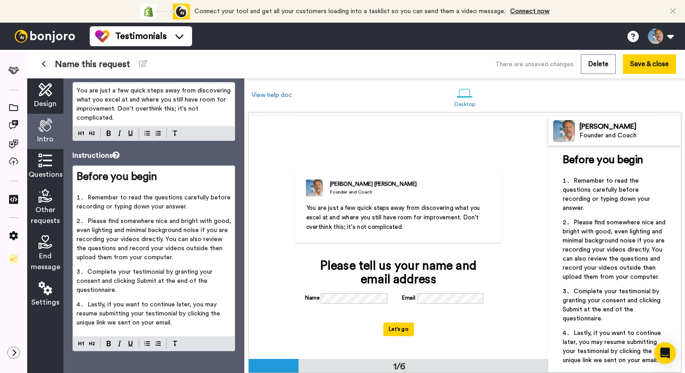
scroll to position [49, 0]
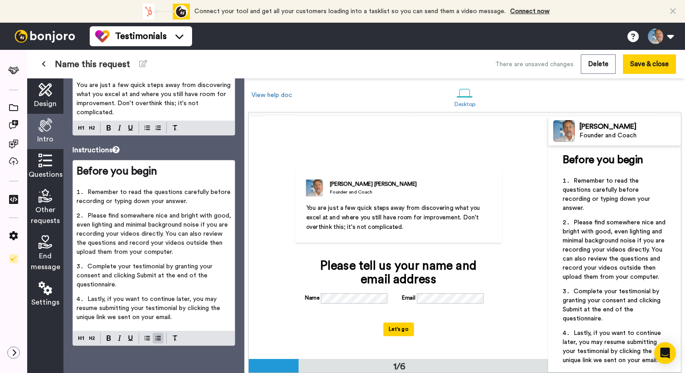
click at [178, 320] on li "Lastly, if you want to continue later, you may resume submitting your testimoni…" at bounding box center [154, 310] width 154 height 33
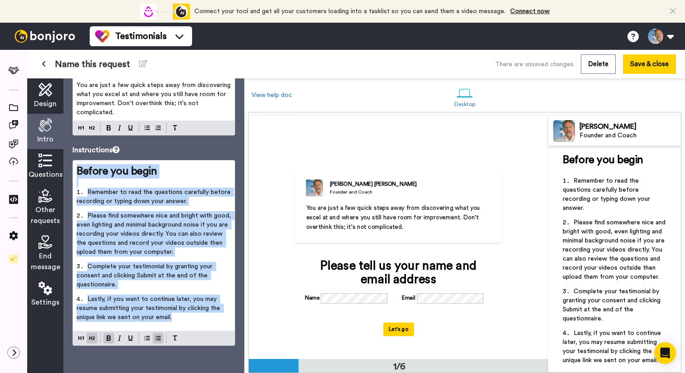
drag, startPoint x: 178, startPoint y: 320, endPoint x: 70, endPoint y: 159, distance: 194.0
click at [70, 159] on div "Intro Welcome message You are just a few quick steps away from discovering what…" at bounding box center [153, 225] width 181 height 294
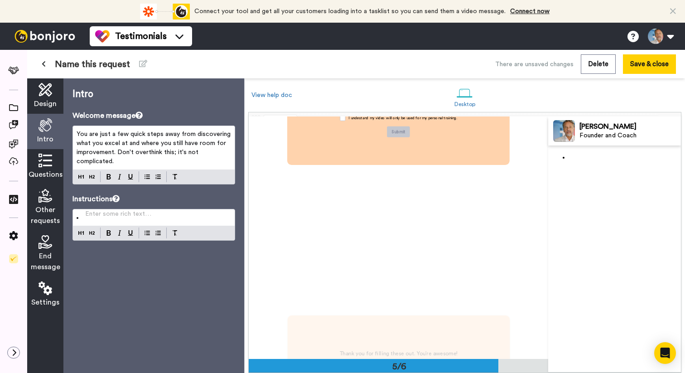
scroll to position [1097, 0]
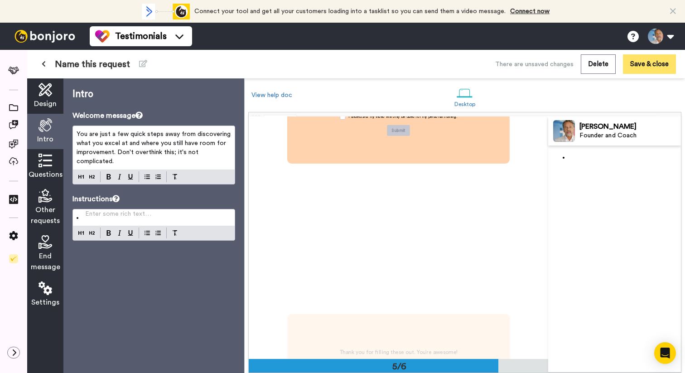
click at [646, 65] on button "Save & close" at bounding box center [649, 63] width 53 height 19
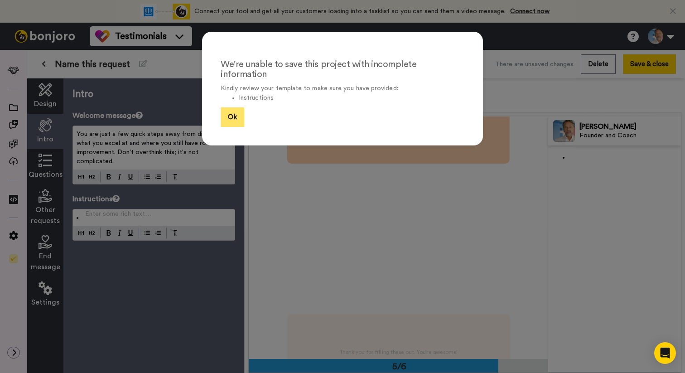
click at [230, 112] on button "Ok" at bounding box center [233, 116] width 24 height 19
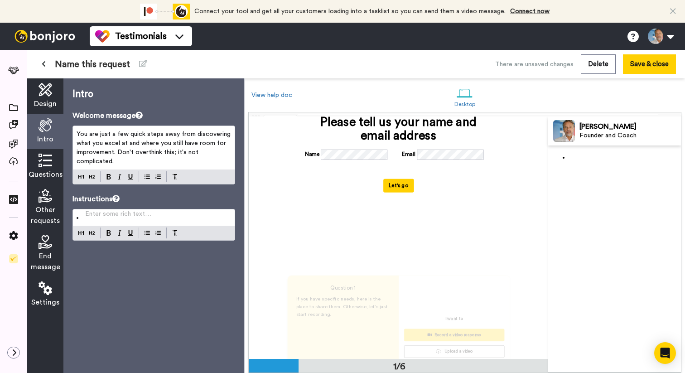
scroll to position [143, 0]
click at [498, 240] on div "Question 1 If you have specific needs, here is the place to share them. Otherwi…" at bounding box center [398, 337] width 299 height 242
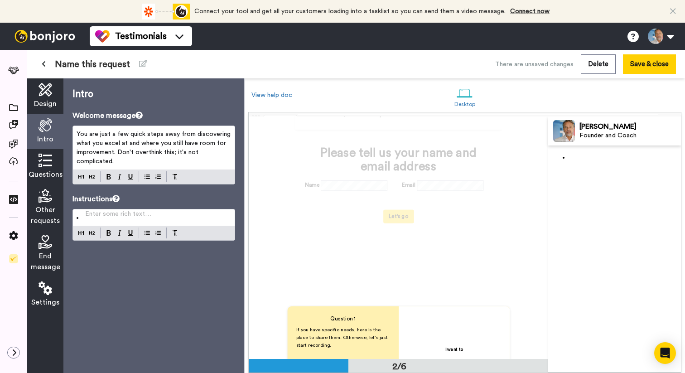
scroll to position [0, 0]
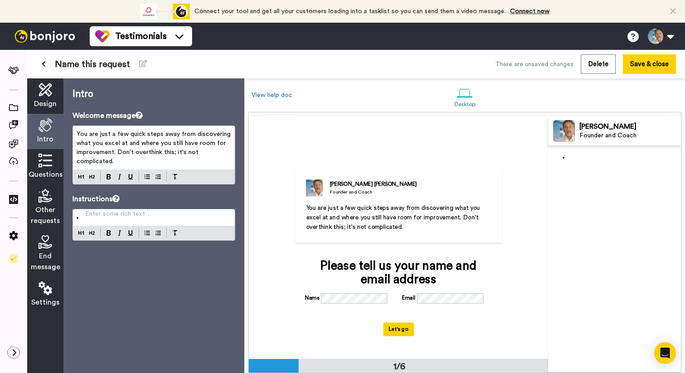
click at [422, 133] on div "Daniel Pennington Founder and Coach You are just a few quick steps away from di…" at bounding box center [398, 237] width 299 height 242
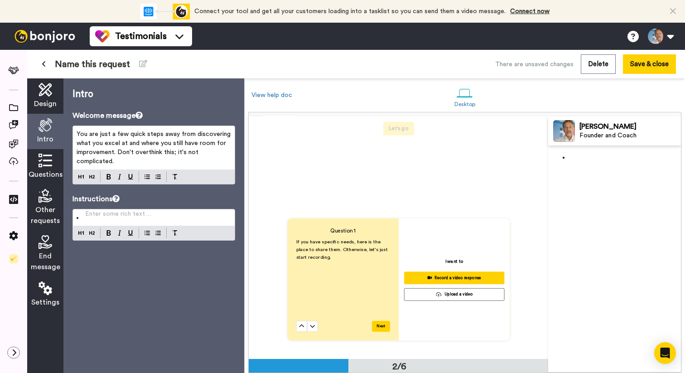
scroll to position [194, 0]
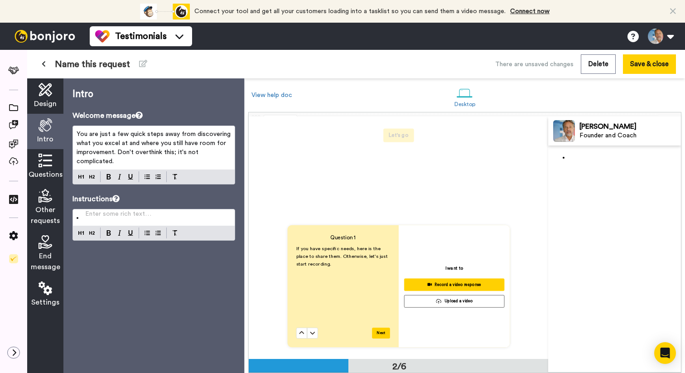
click at [403, 150] on div "Daniel Pennington Founder and Coach You are just a few quick steps away from di…" at bounding box center [398, 44] width 299 height 242
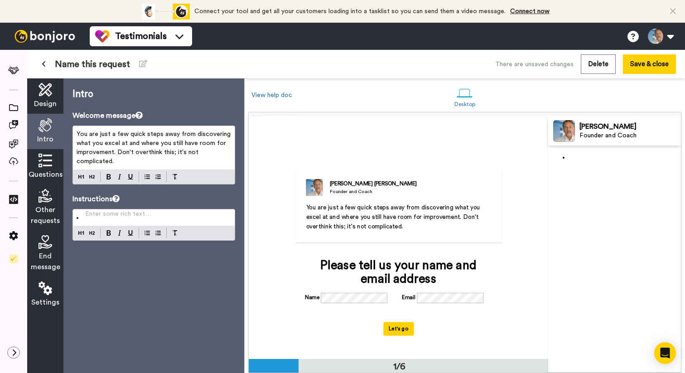
scroll to position [0, 0]
click at [445, 139] on div "Daniel Pennington Founder and Coach You are just a few quick steps away from di…" at bounding box center [398, 237] width 299 height 242
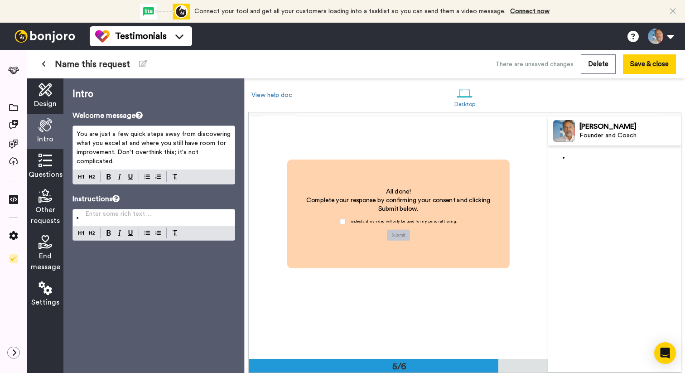
scroll to position [993, 0]
click at [340, 218] on span at bounding box center [342, 220] width 5 height 5
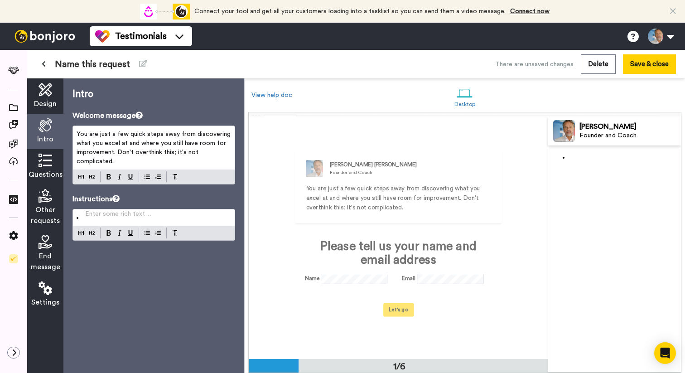
scroll to position [0, 0]
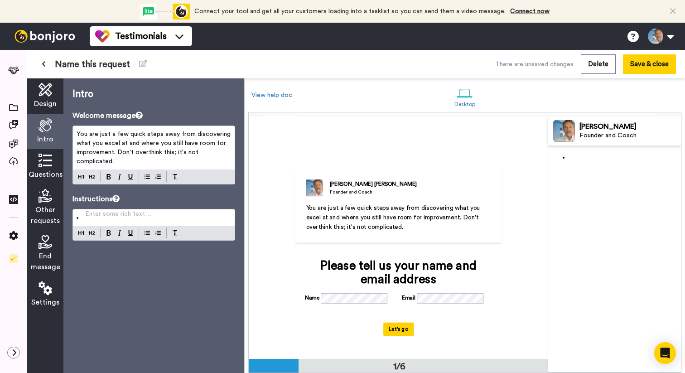
click at [495, 197] on div "Daniel Pennington Founder and Coach You are just a few quick steps away from di…" at bounding box center [398, 205] width 206 height 74
click at [129, 161] on p "You are just a few quick steps away from discovering what you excel at and wher…" at bounding box center [154, 147] width 154 height 36
click at [85, 213] on li "Enter some rich text… ﻿" at bounding box center [154, 217] width 154 height 9
click at [290, 298] on div "Daniel Pennington Founder and Coach You are just a few quick steps away from di…" at bounding box center [398, 238] width 225 height 182
click at [42, 162] on icon at bounding box center [45, 160] width 14 height 14
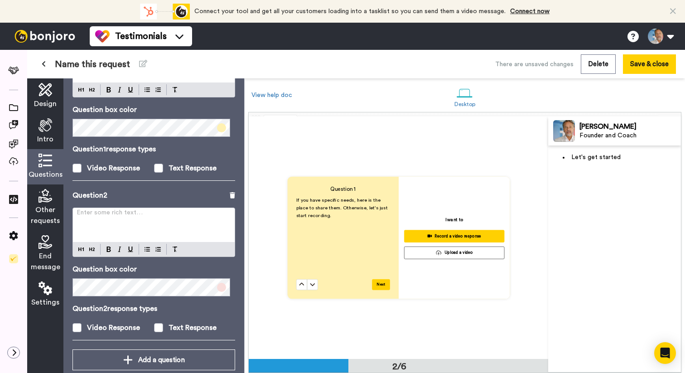
scroll to position [111, 0]
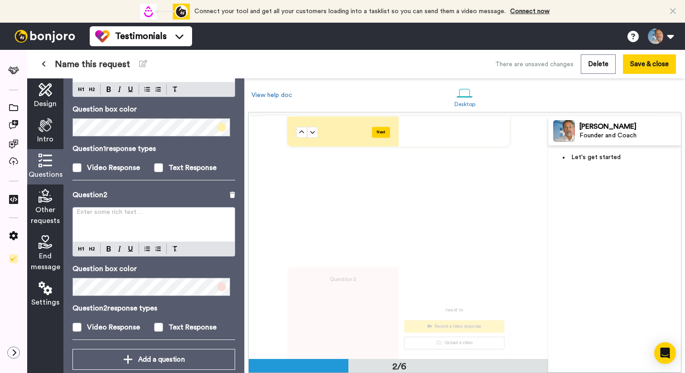
click at [86, 218] on p "Enter some rich text… ﻿" at bounding box center [154, 215] width 154 height 9
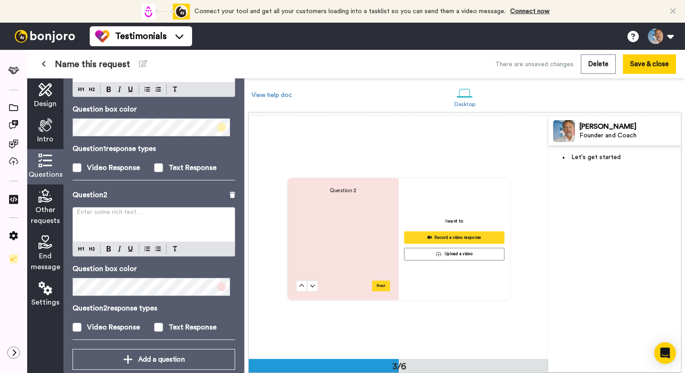
scroll to position [484, 0]
click at [79, 214] on p "Enter some rich text… ﻿" at bounding box center [154, 215] width 154 height 9
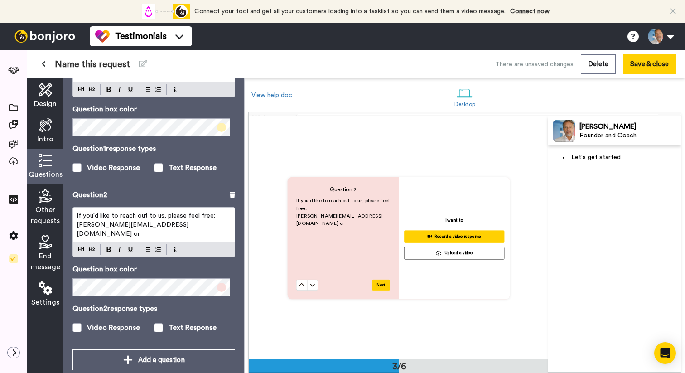
click at [366, 215] on p "daniel@speaker-training.org or" at bounding box center [343, 218] width 94 height 15
click at [361, 213] on p "daniel@speaker-training.org or" at bounding box center [343, 218] width 94 height 15
click at [359, 215] on span "daniel@speaker-training.org or" at bounding box center [339, 219] width 86 height 13
click at [163, 226] on span "daniel@speaker-training.org or" at bounding box center [133, 228] width 112 height 15
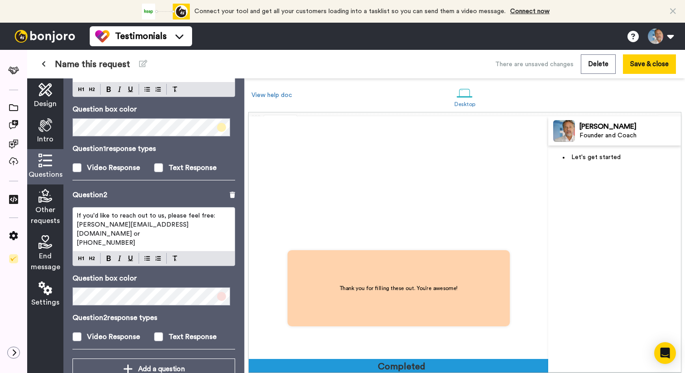
scroll to position [1209, 0]
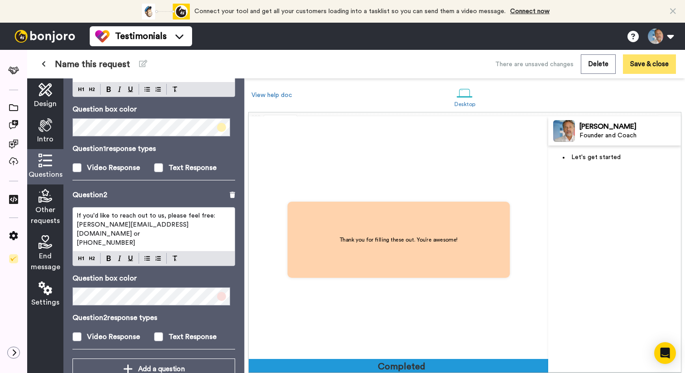
click at [658, 68] on button "Save & close" at bounding box center [649, 63] width 53 height 19
